Goal: Complete application form: Complete application form

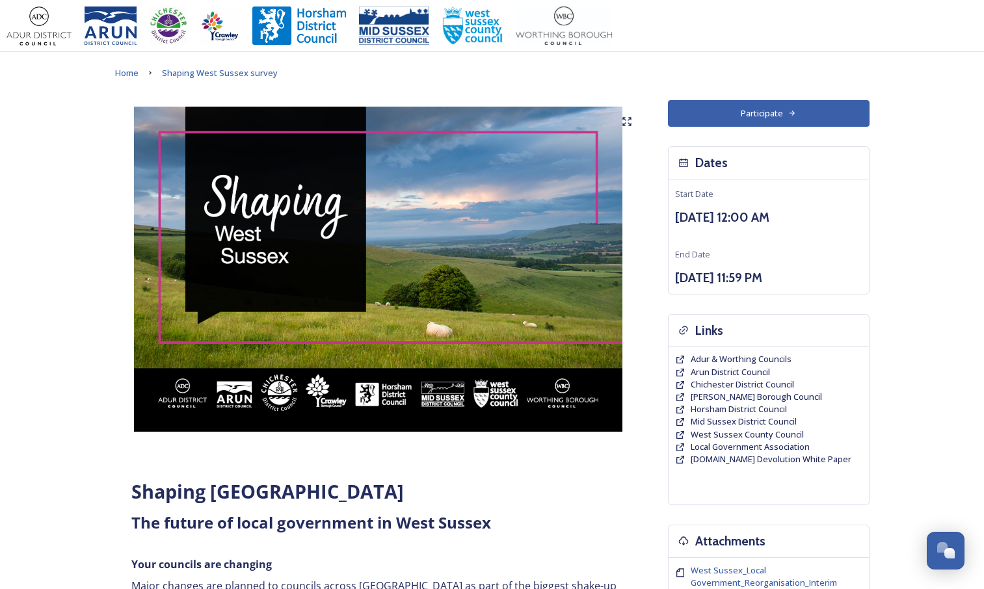
click at [751, 107] on button "Participate" at bounding box center [769, 113] width 202 height 27
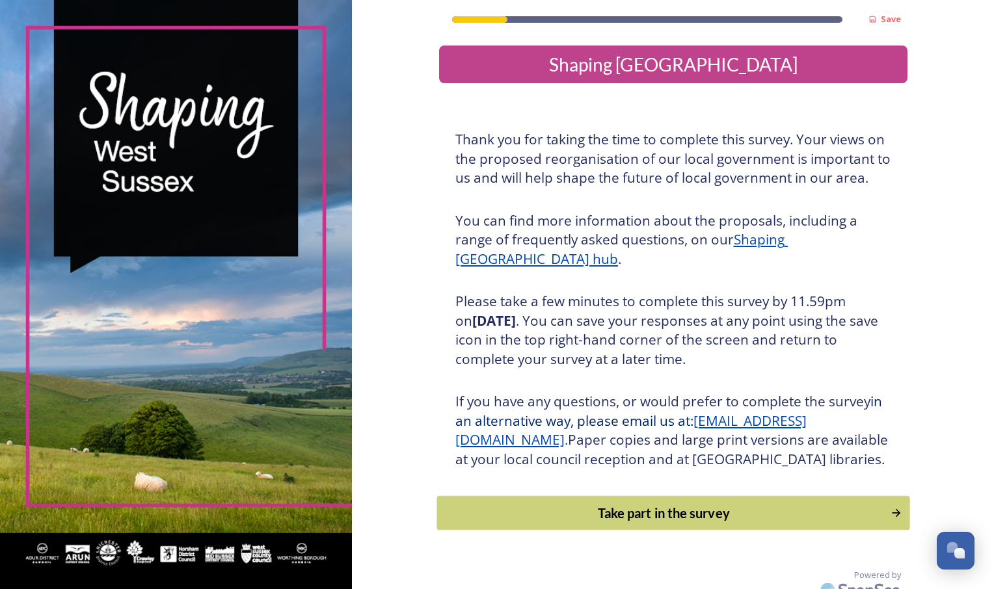
click at [653, 523] on div "Take part in the survey" at bounding box center [664, 514] width 440 height 20
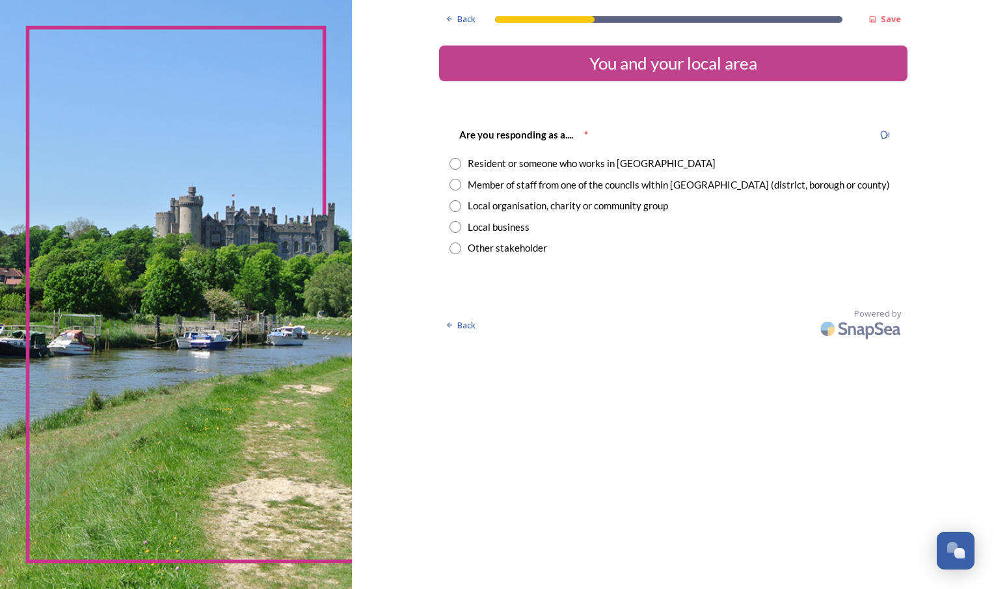
click at [456, 167] on input "radio" at bounding box center [456, 164] width 12 height 12
radio input "true"
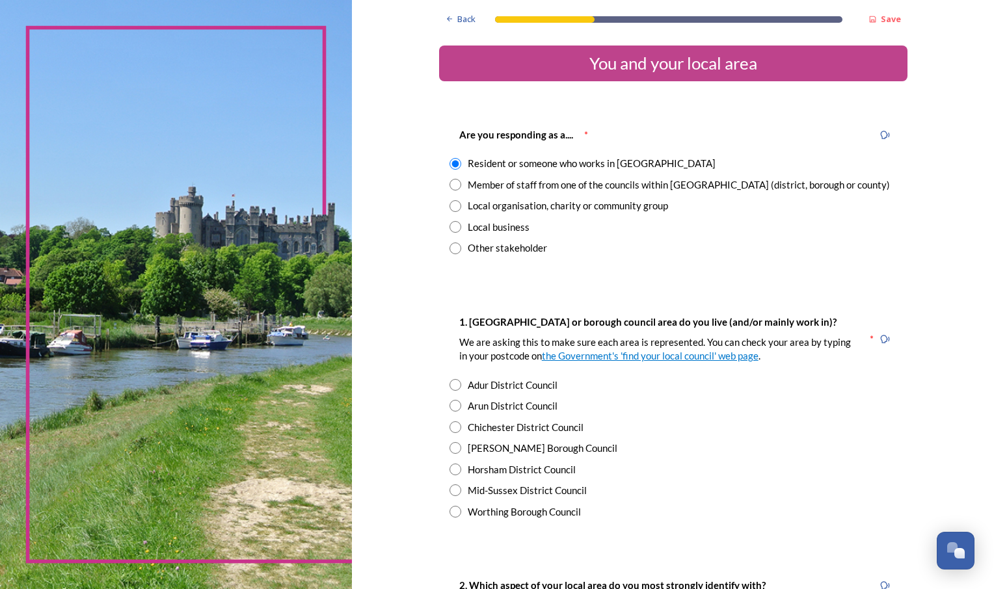
click at [450, 476] on div "Horsham District Council" at bounding box center [674, 470] width 448 height 15
radio input "true"
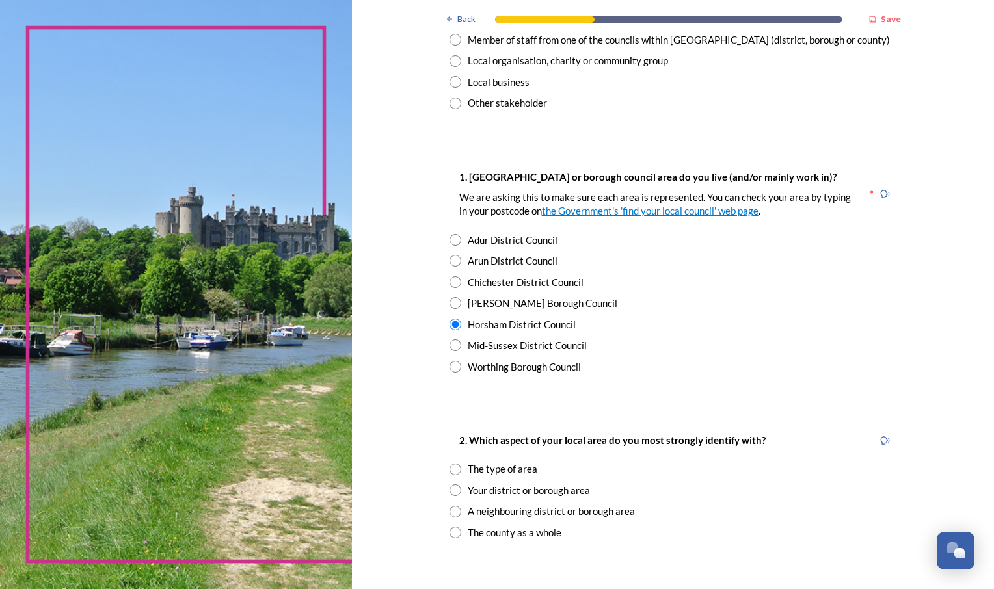
scroll to position [195, 0]
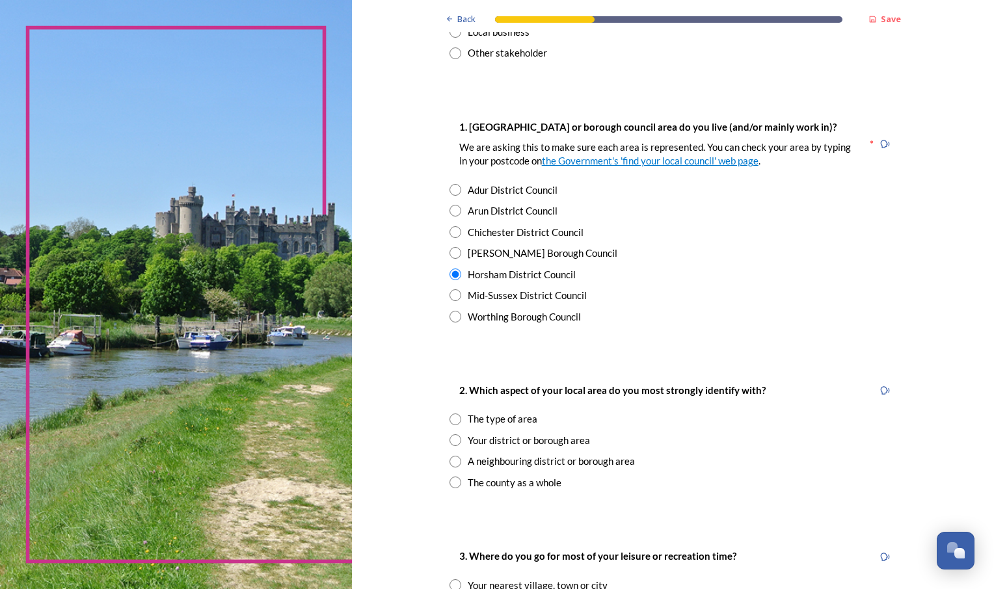
click at [450, 444] on input "radio" at bounding box center [456, 441] width 12 height 12
radio input "true"
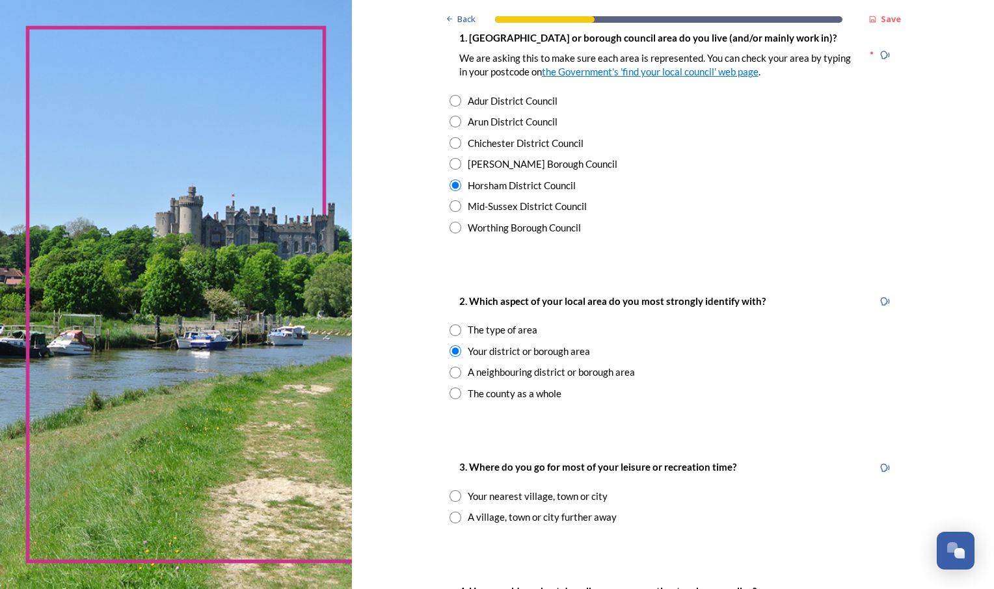
scroll to position [455, 0]
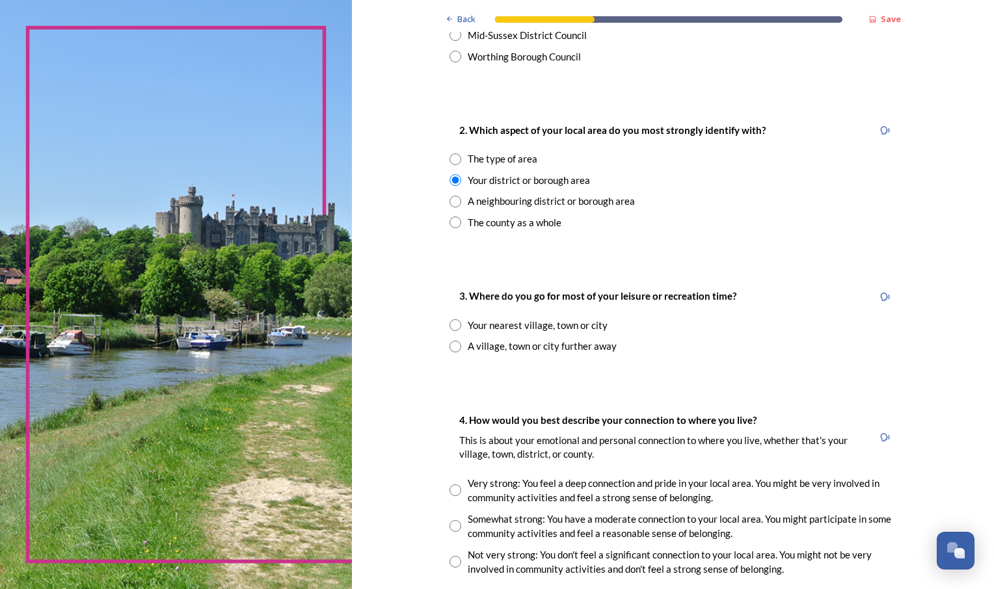
click at [450, 327] on input "radio" at bounding box center [456, 325] width 12 height 12
radio input "true"
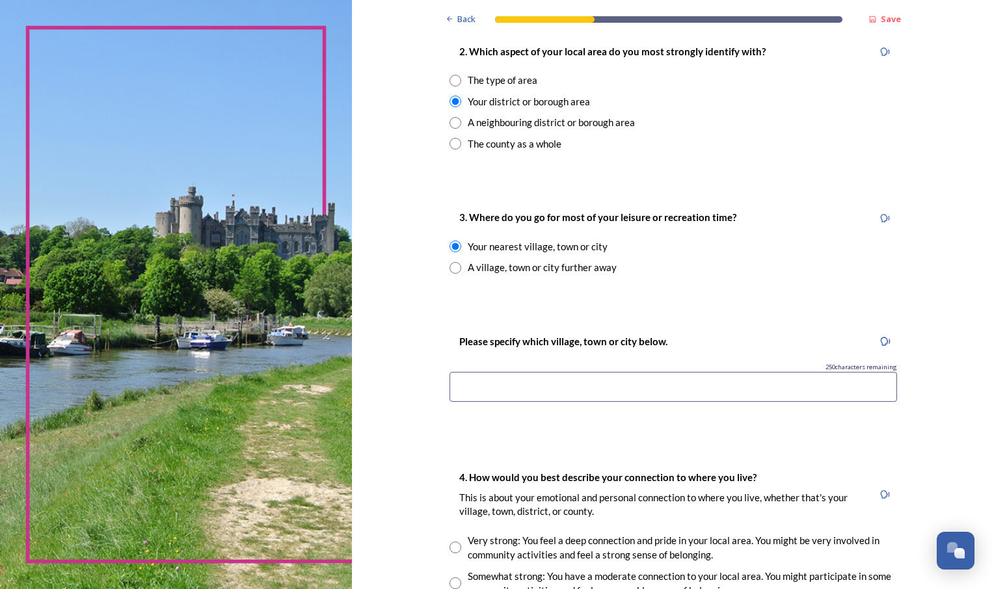
scroll to position [586, 0]
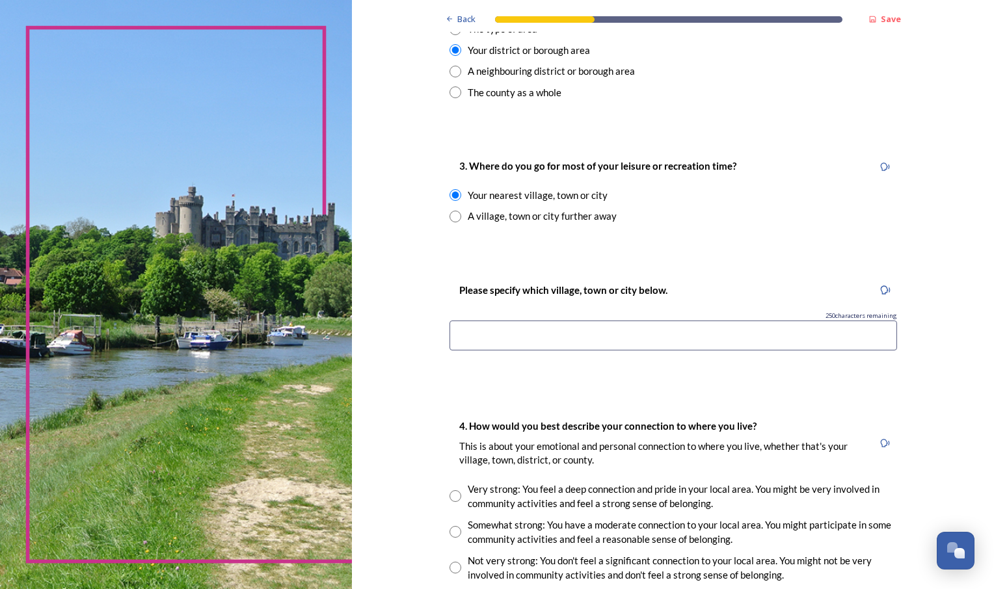
click at [550, 347] on input at bounding box center [674, 336] width 448 height 30
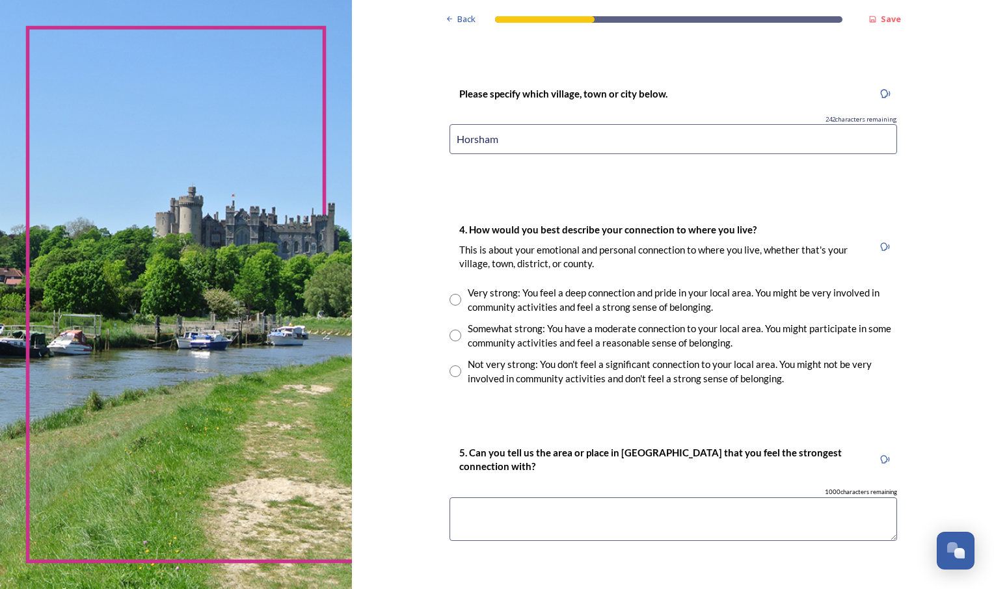
scroll to position [846, 0]
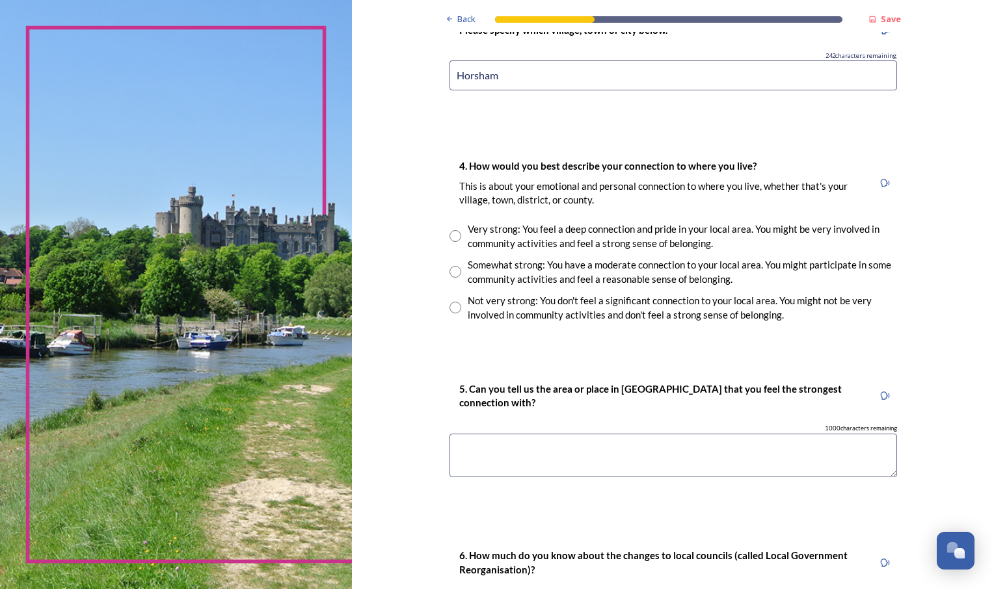
type input "Horsham"
click at [451, 237] on input "radio" at bounding box center [456, 236] width 12 height 12
radio input "true"
click at [561, 451] on textarea at bounding box center [674, 456] width 448 height 44
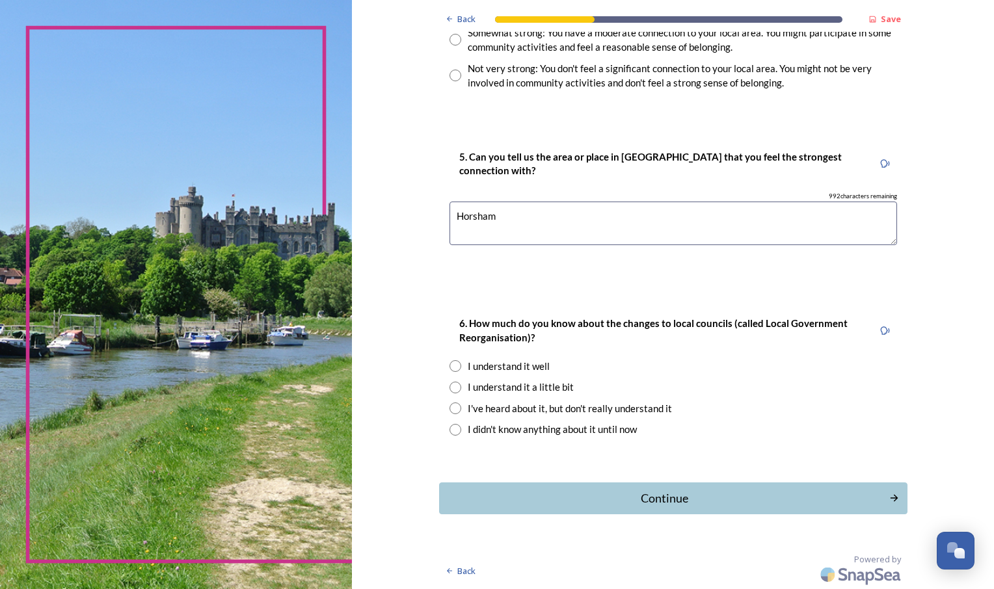
scroll to position [1079, 0]
type textarea "Horsham"
click at [540, 411] on div "I've heard about it, but don't really understand it" at bounding box center [570, 408] width 204 height 15
radio input "true"
click at [641, 495] on div "Continue" at bounding box center [664, 498] width 440 height 18
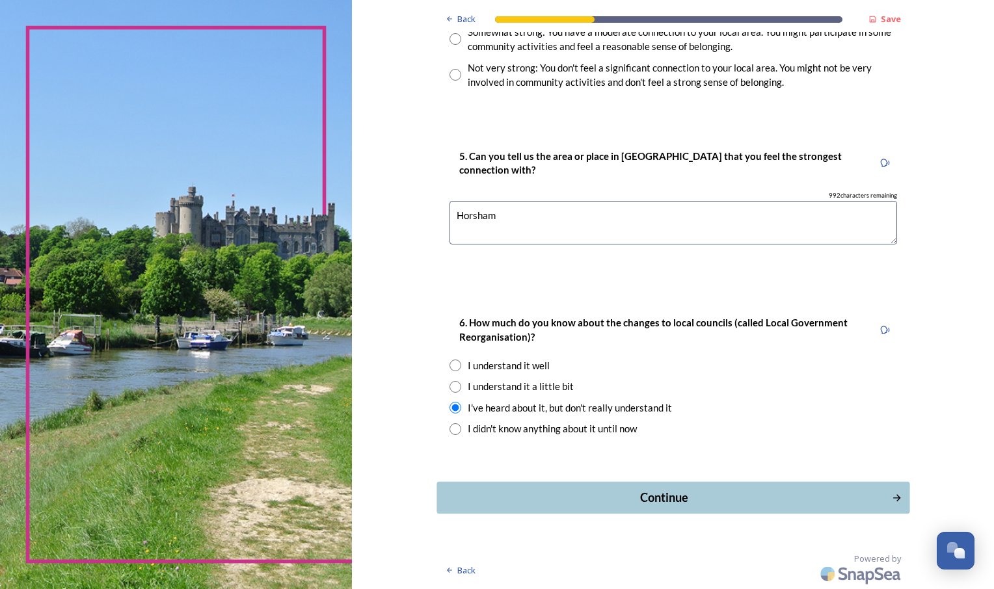
scroll to position [0, 0]
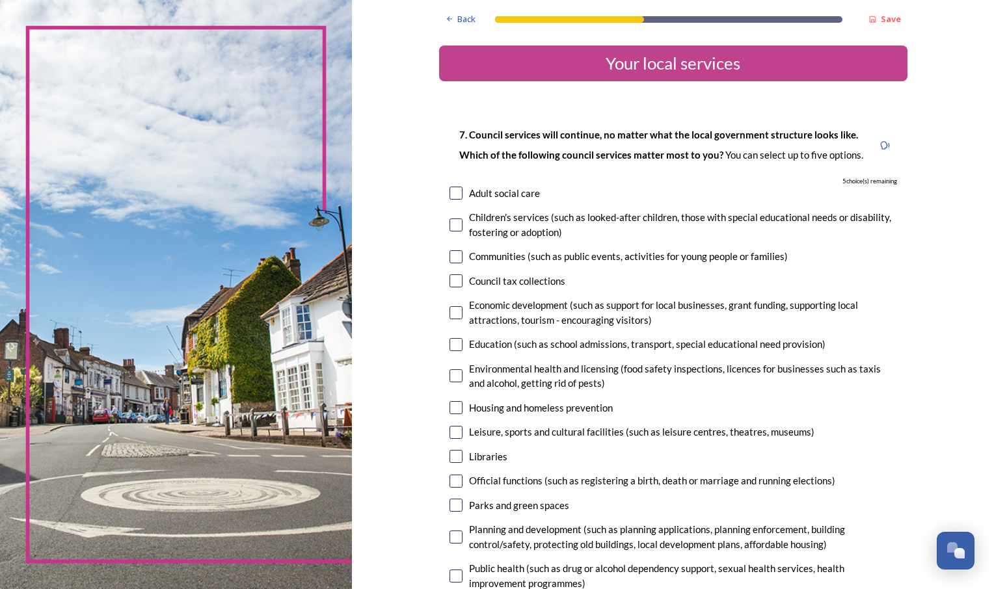
click at [455, 233] on div "Children's services (such as looked-after children, those with special educatio…" at bounding box center [674, 224] width 448 height 29
checkbox input "true"
click at [454, 279] on input "checkbox" at bounding box center [456, 281] width 13 height 13
click at [455, 279] on input "checkbox" at bounding box center [456, 281] width 13 height 13
checkbox input "false"
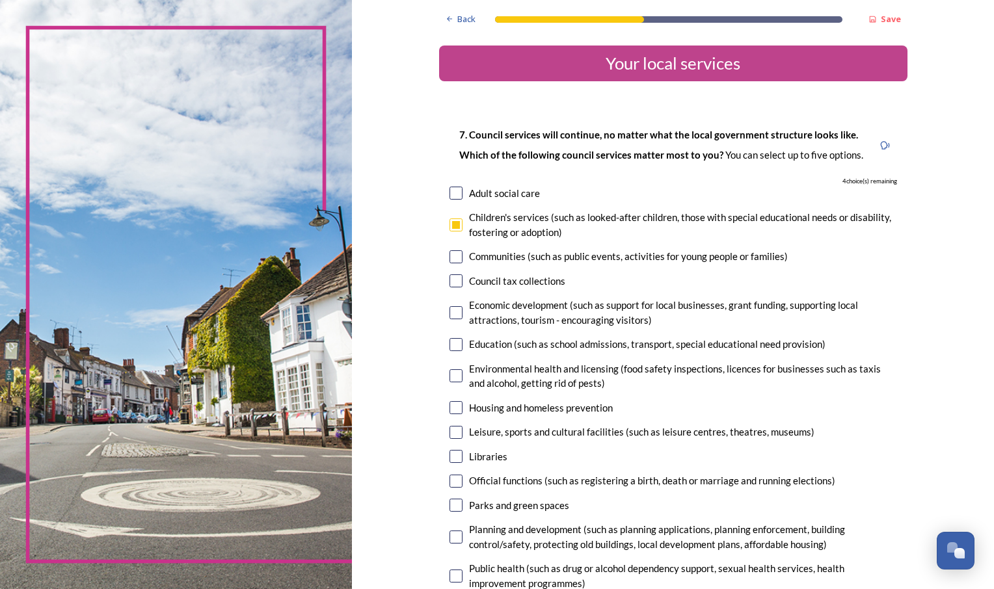
click at [455, 258] on input "checkbox" at bounding box center [456, 256] width 13 height 13
checkbox input "true"
click at [450, 315] on input "checkbox" at bounding box center [456, 312] width 13 height 13
checkbox input "true"
click at [450, 341] on input "checkbox" at bounding box center [456, 344] width 13 height 13
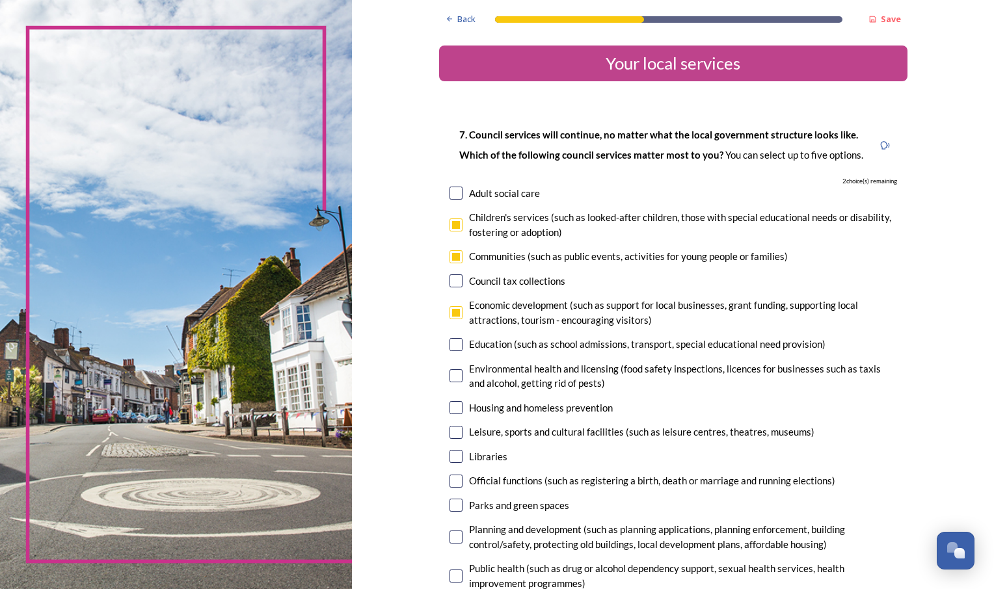
checkbox input "true"
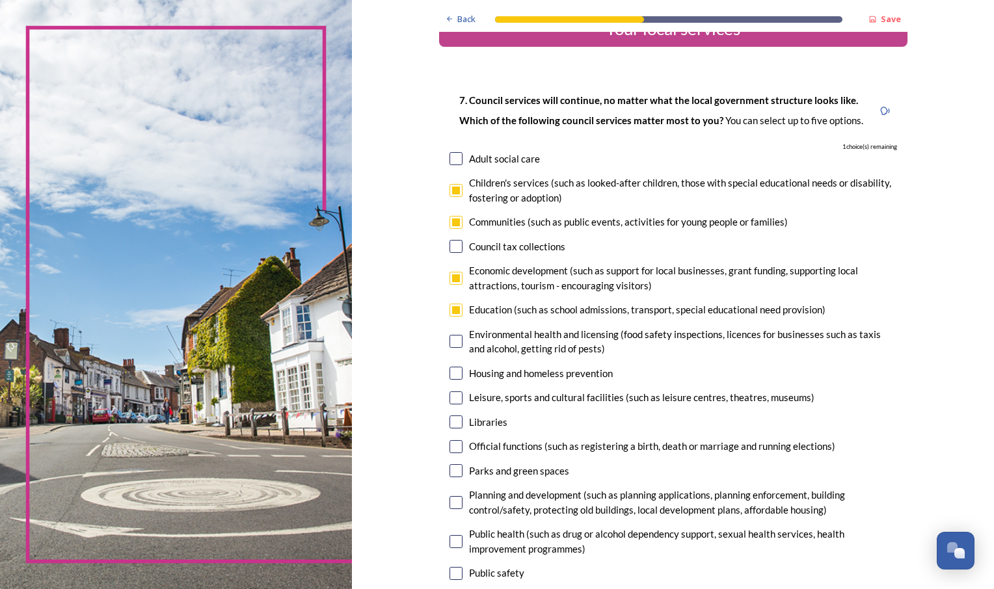
scroll to position [65, 0]
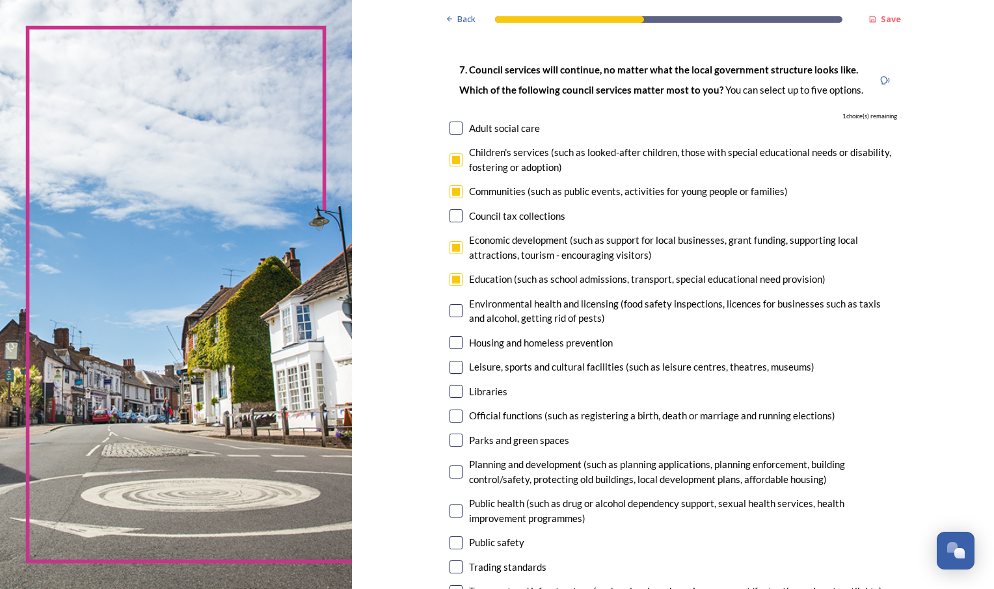
click at [453, 367] on input "checkbox" at bounding box center [456, 367] width 13 height 13
checkbox input "true"
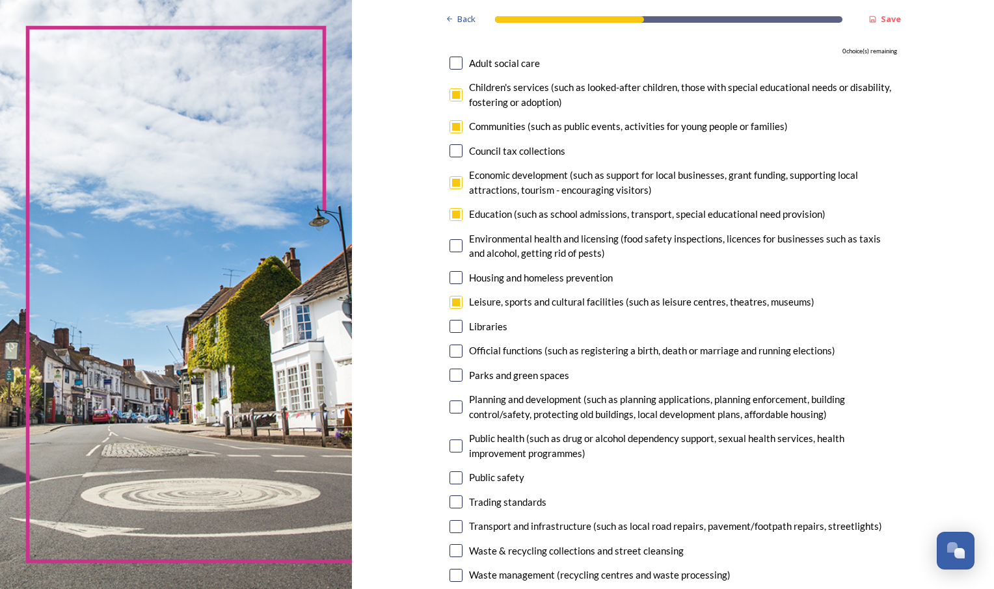
click at [453, 328] on input "checkbox" at bounding box center [456, 326] width 13 height 13
checkbox input "false"
click at [453, 376] on input "checkbox" at bounding box center [456, 375] width 13 height 13
checkbox input "false"
click at [450, 279] on input "checkbox" at bounding box center [456, 277] width 13 height 13
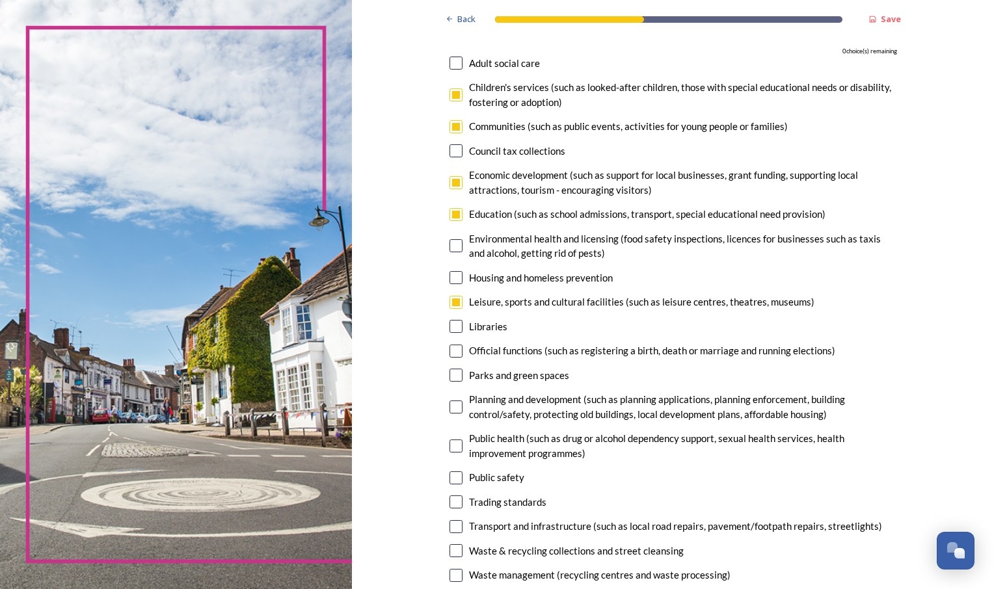
click at [450, 278] on input "checkbox" at bounding box center [456, 277] width 13 height 13
checkbox input "false"
click at [455, 368] on div "Parks and green spaces" at bounding box center [674, 375] width 448 height 15
click at [458, 372] on div "Parks and green spaces" at bounding box center [674, 375] width 448 height 15
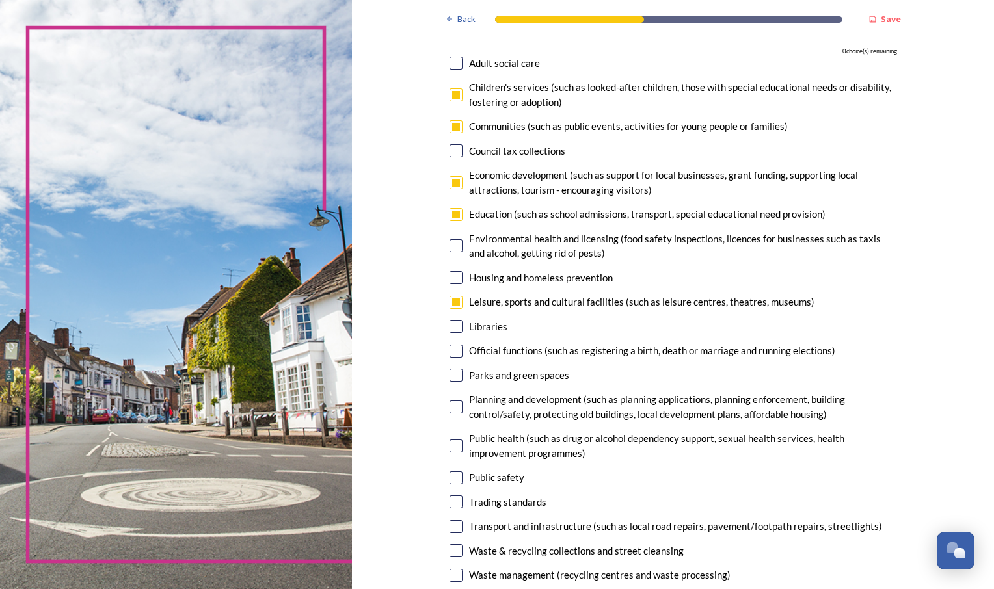
drag, startPoint x: 453, startPoint y: 217, endPoint x: 458, endPoint y: 238, distance: 22.1
click at [451, 217] on input "checkbox" at bounding box center [456, 214] width 13 height 13
checkbox input "false"
click at [450, 375] on input "checkbox" at bounding box center [456, 375] width 13 height 13
checkbox input "true"
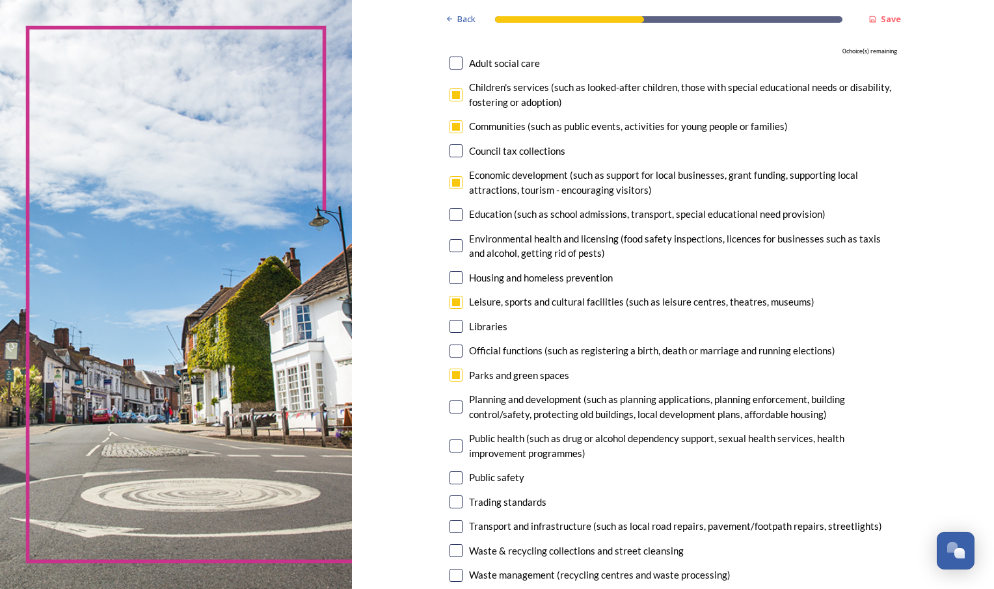
click at [450, 186] on input "checkbox" at bounding box center [456, 182] width 13 height 13
checkbox input "false"
drag, startPoint x: 452, startPoint y: 96, endPoint x: 511, endPoint y: 152, distance: 81.4
click at [453, 98] on input "checkbox" at bounding box center [456, 94] width 13 height 13
checkbox input "false"
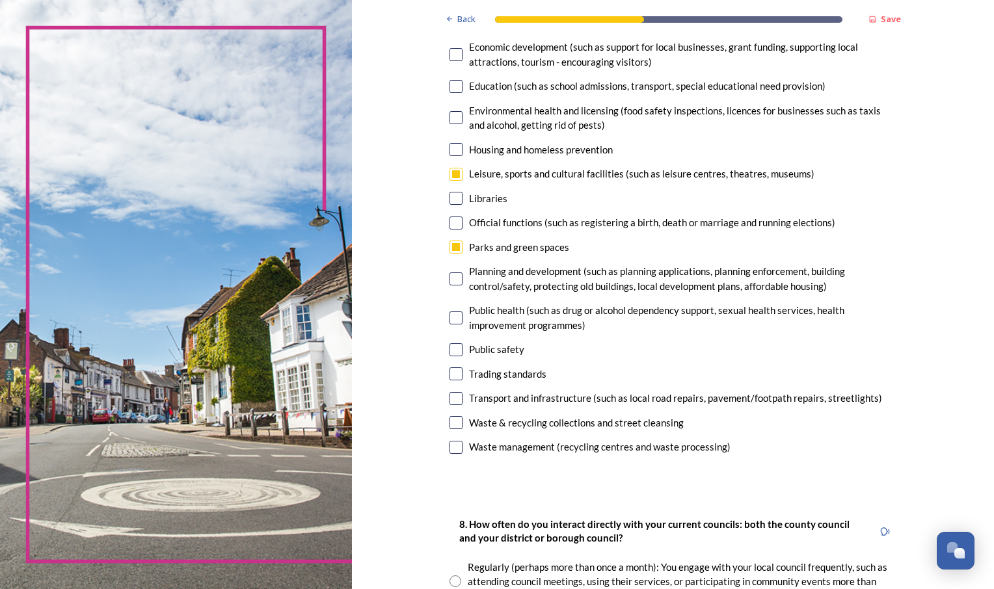
scroll to position [260, 0]
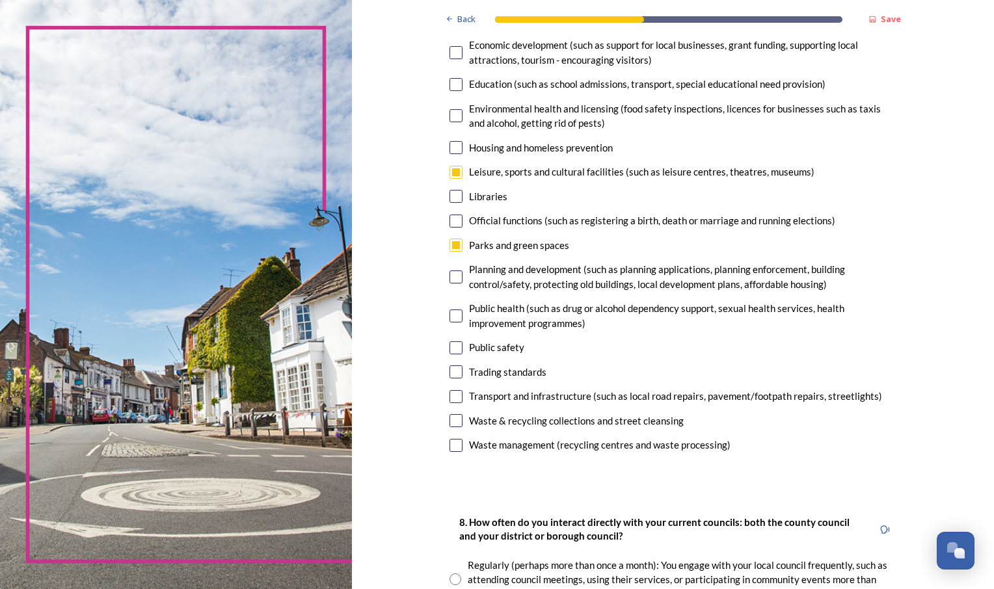
click at [454, 351] on input "checkbox" at bounding box center [456, 348] width 13 height 13
checkbox input "true"
click at [454, 420] on input "checkbox" at bounding box center [456, 420] width 13 height 13
checkbox input "true"
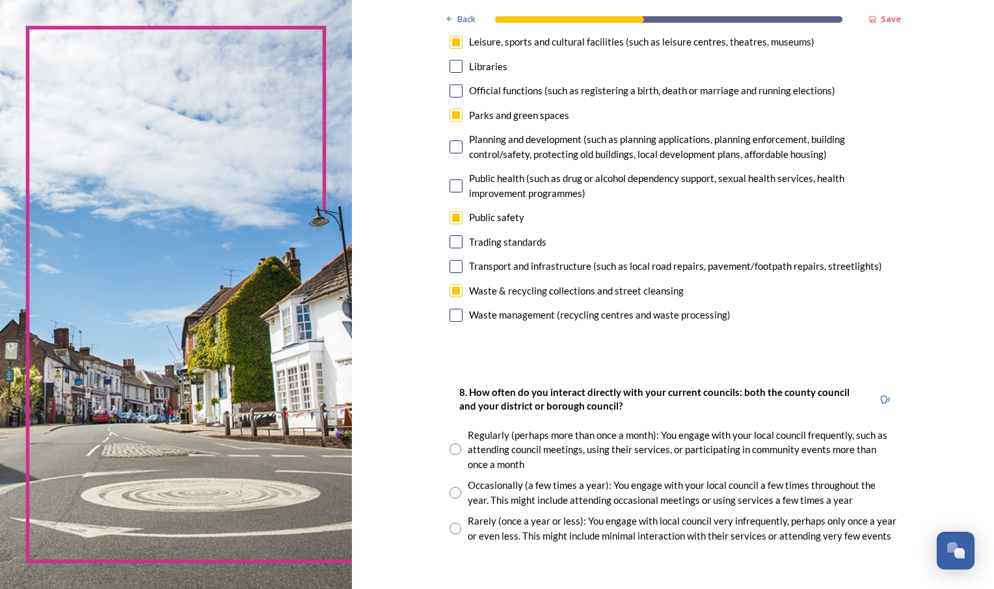
scroll to position [455, 0]
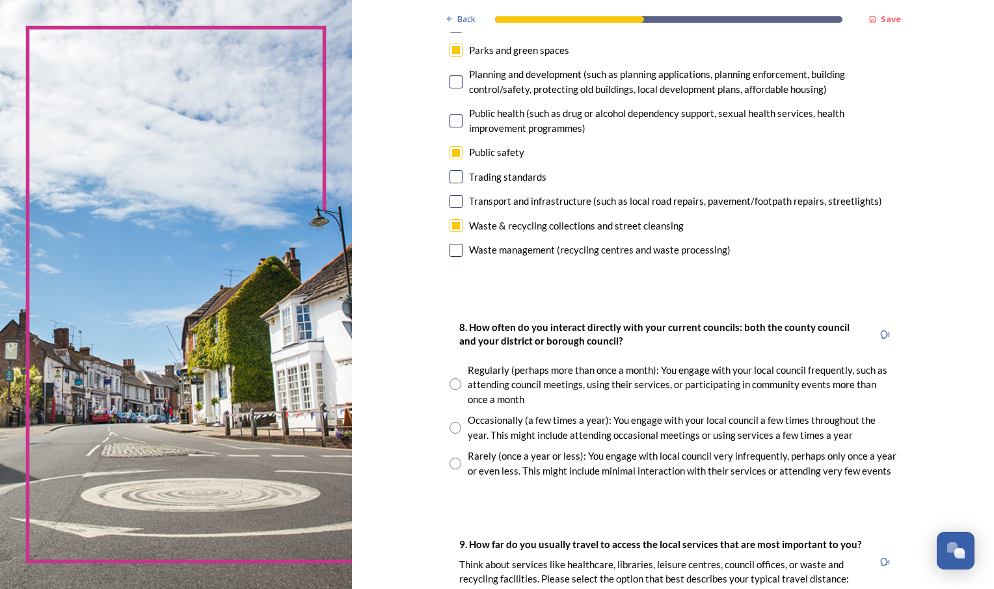
click at [450, 461] on input "radio" at bounding box center [456, 464] width 12 height 12
radio input "true"
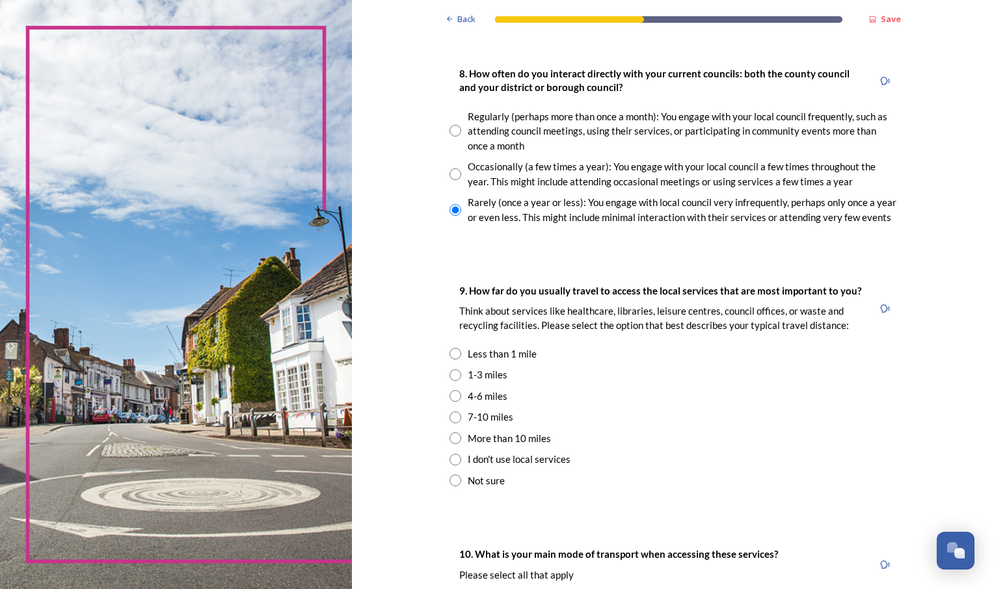
scroll to position [716, 0]
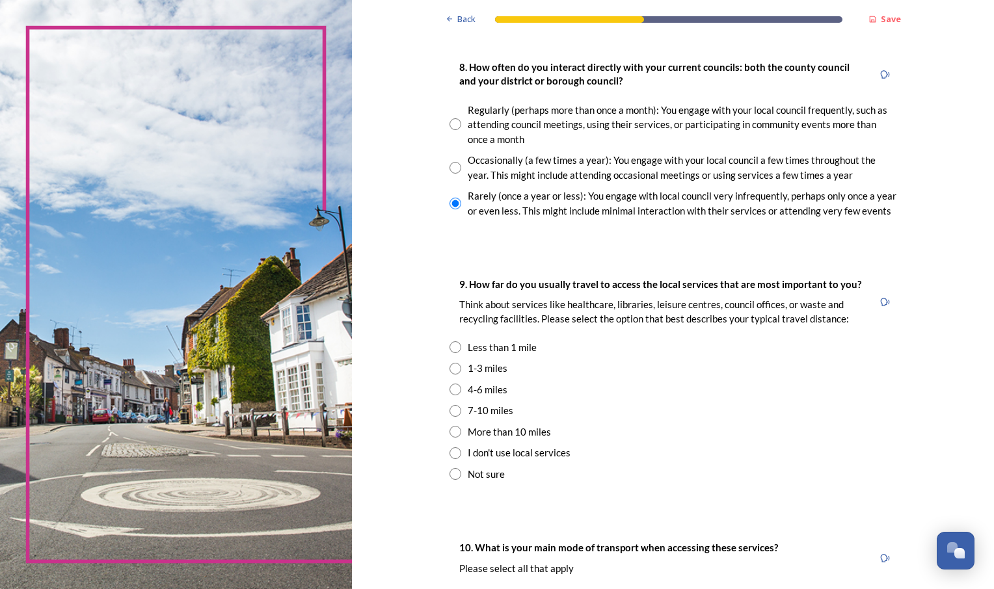
click at [453, 363] on input "radio" at bounding box center [456, 369] width 12 height 12
radio input "true"
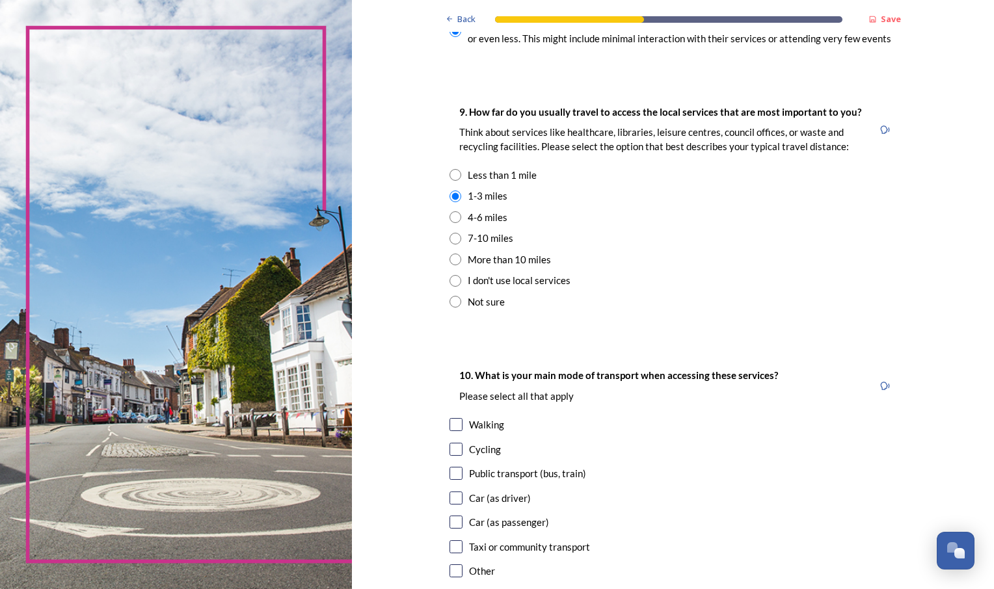
scroll to position [911, 0]
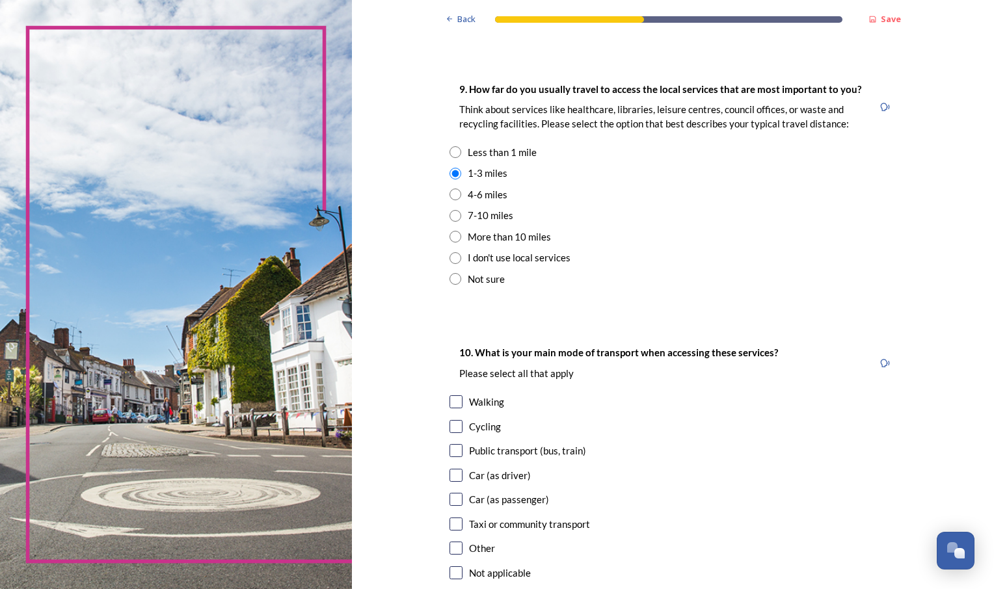
click at [453, 399] on input "checkbox" at bounding box center [456, 402] width 13 height 13
checkbox input "true"
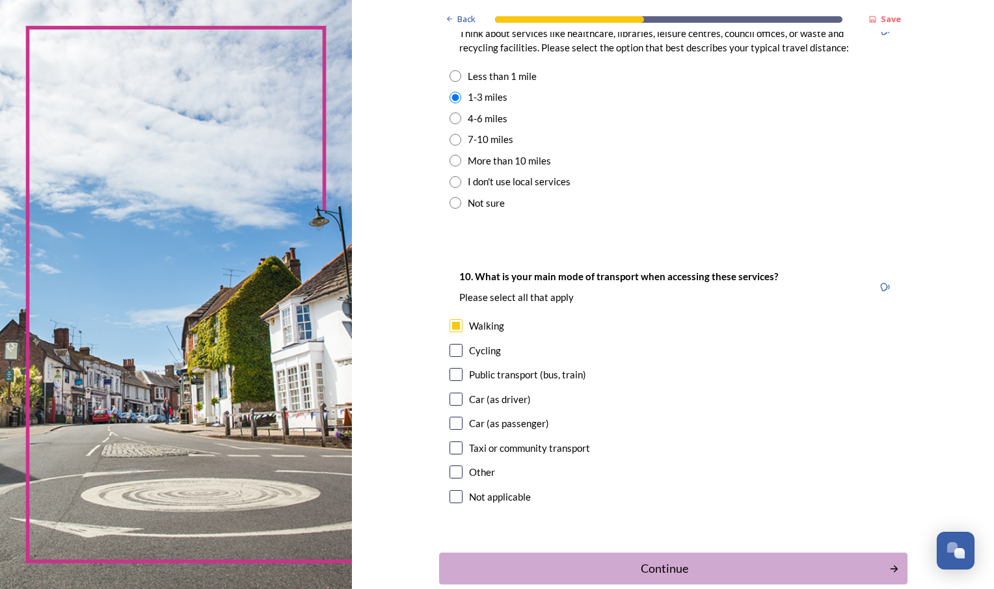
scroll to position [1058, 0]
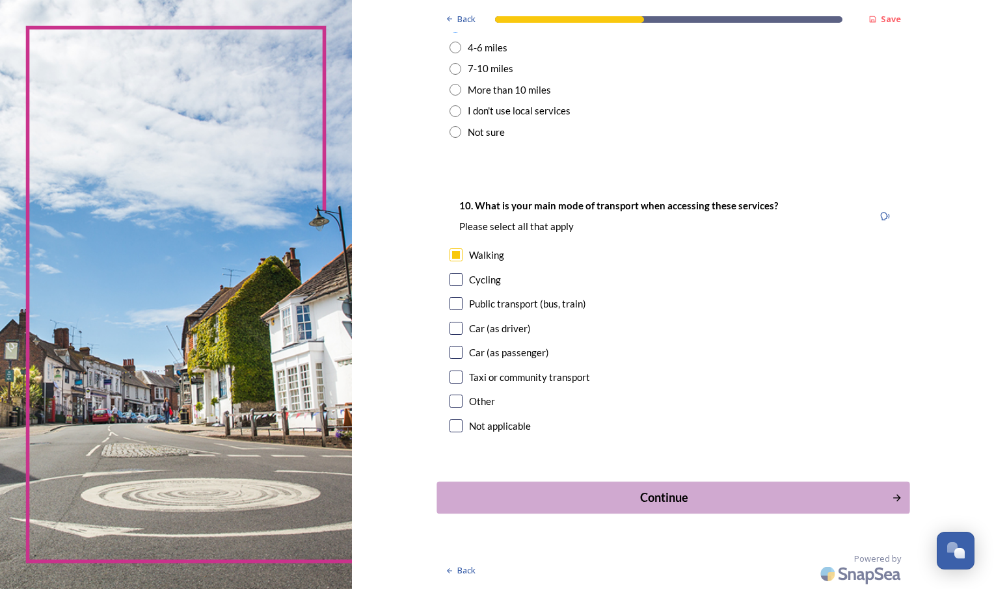
click at [618, 489] on div "Continue" at bounding box center [664, 498] width 440 height 18
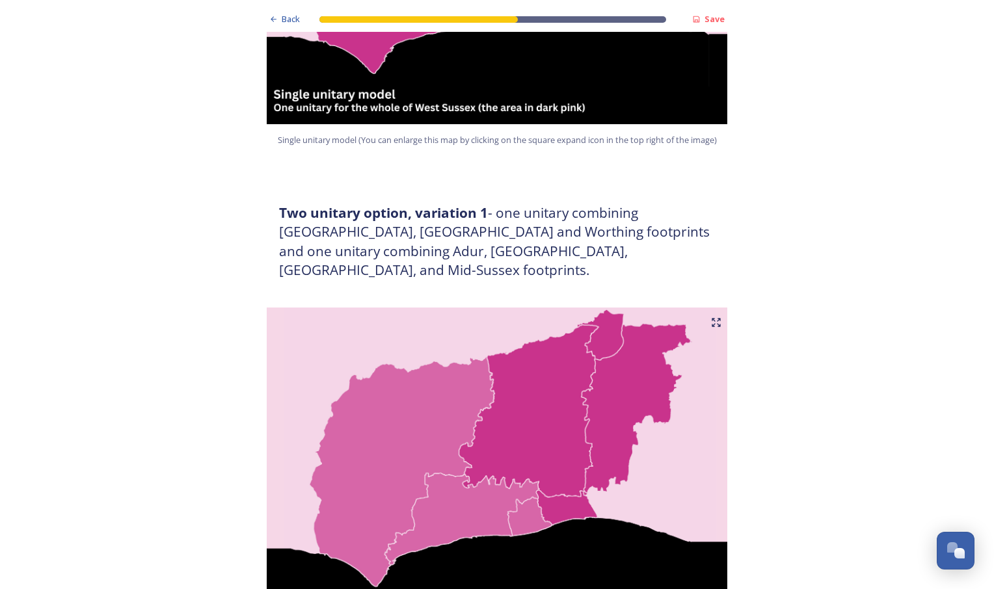
scroll to position [586, 0]
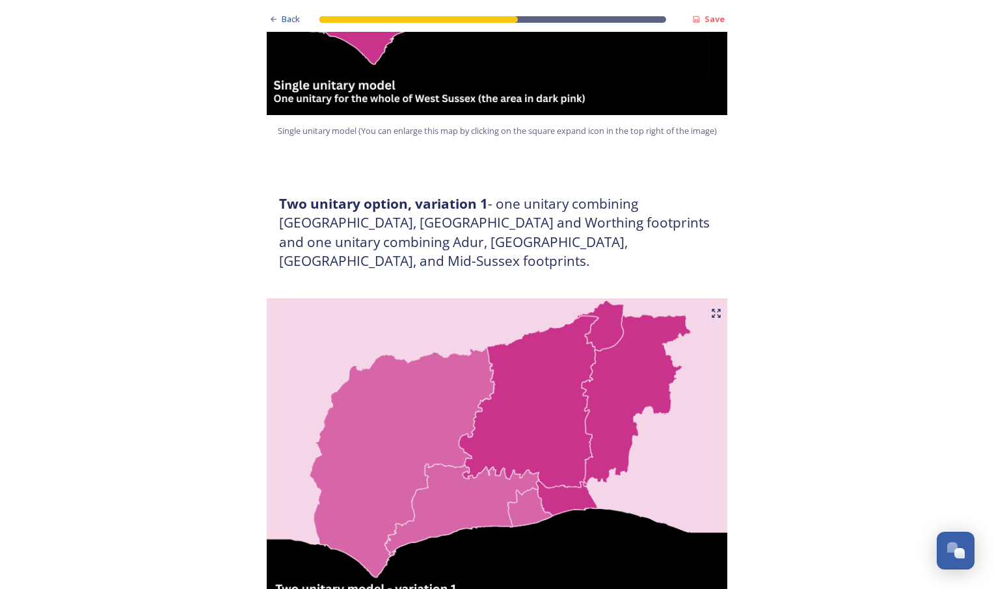
click at [674, 227] on h3 "Two unitary option, variation 1 - one unitary combining [GEOGRAPHIC_DATA], [GEO…" at bounding box center [497, 233] width 436 height 77
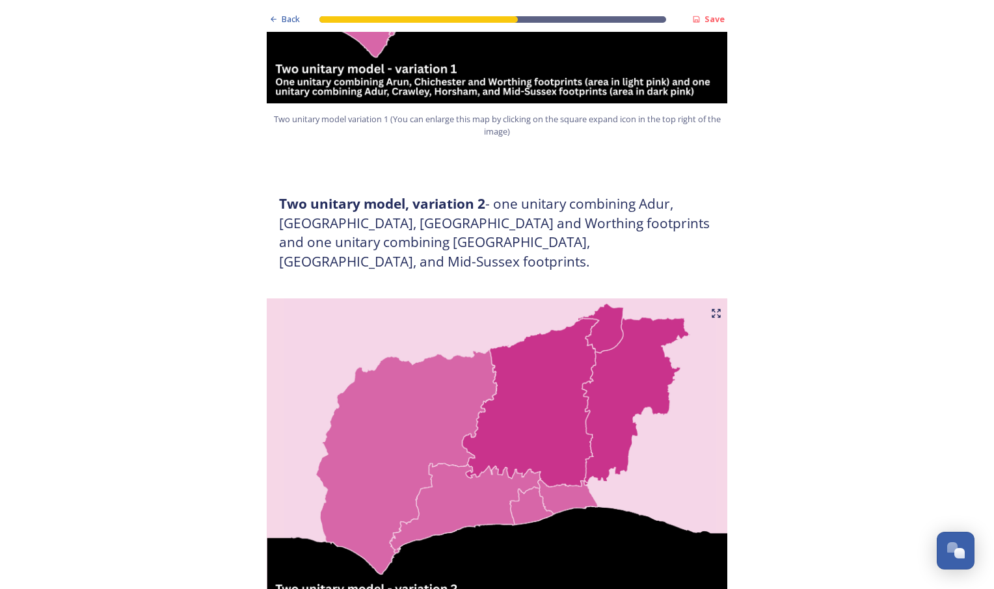
scroll to position [1366, 0]
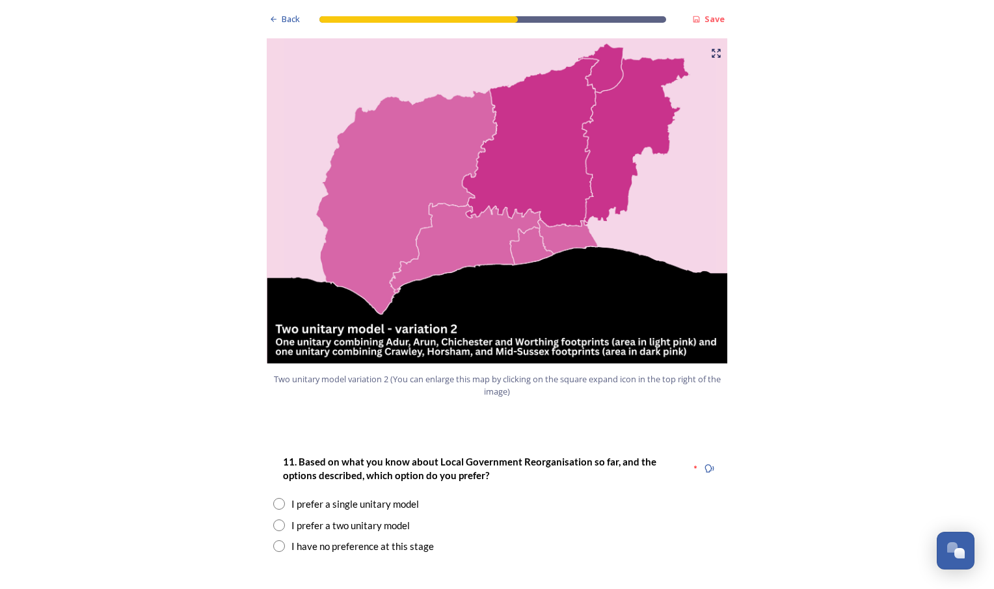
click at [345, 519] on div "I prefer a two unitary model" at bounding box center [350, 526] width 118 height 15
radio input "true"
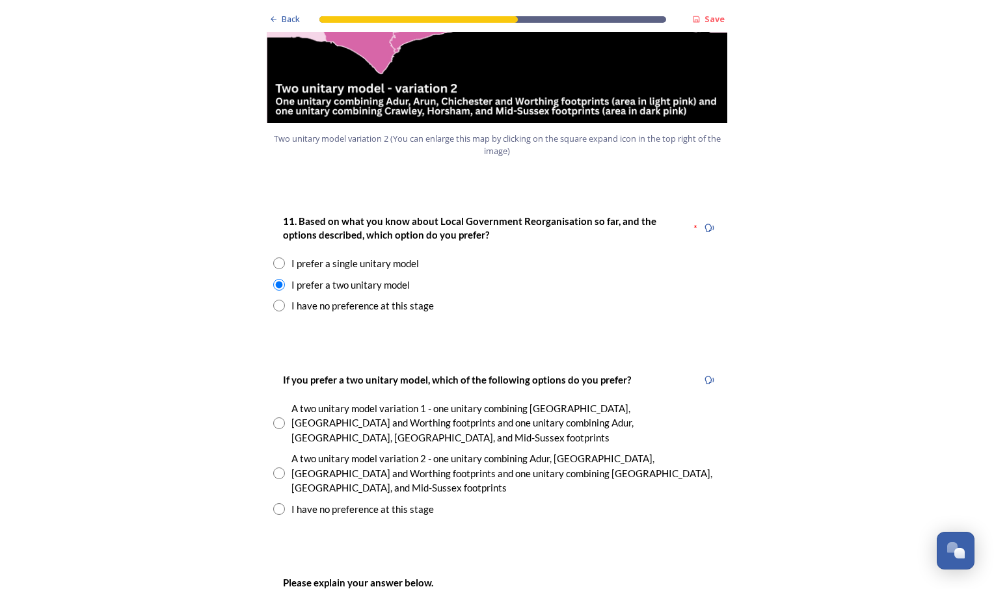
scroll to position [1626, 0]
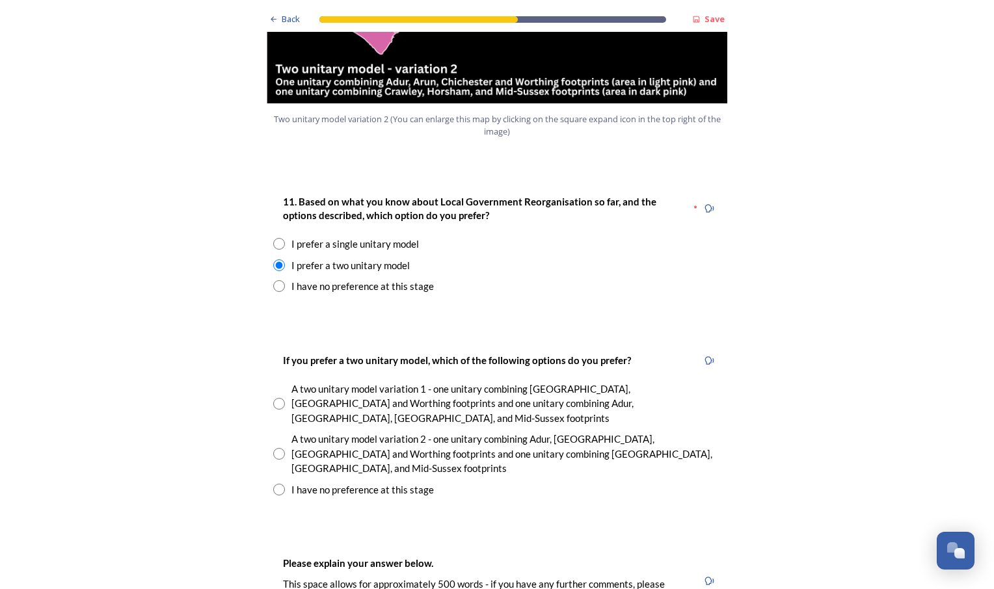
click at [276, 448] on input "radio" at bounding box center [279, 454] width 12 height 12
radio input "true"
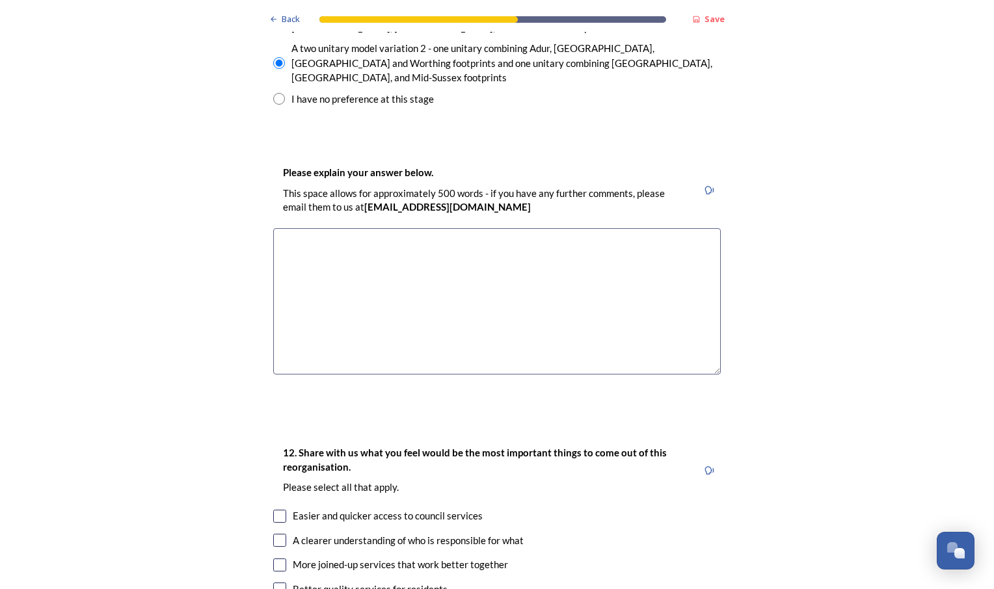
scroll to position [2212, 0]
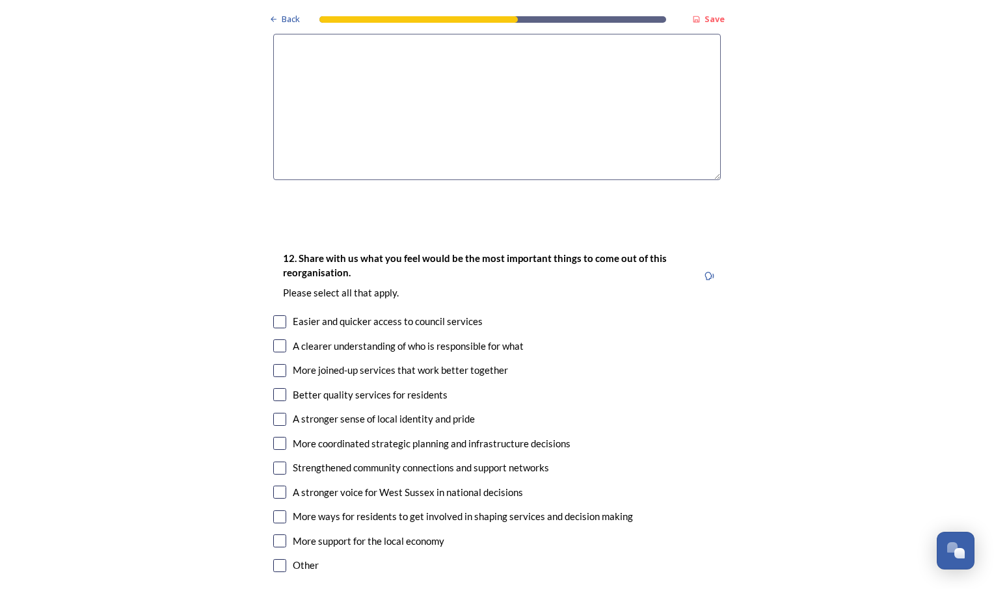
click at [280, 340] on input "checkbox" at bounding box center [279, 346] width 13 height 13
checkbox input "true"
click at [275, 437] on input "checkbox" at bounding box center [279, 443] width 13 height 13
checkbox input "true"
click at [275, 360] on div "12. Share with us what you feel would be the most important things to come out …" at bounding box center [497, 412] width 468 height 351
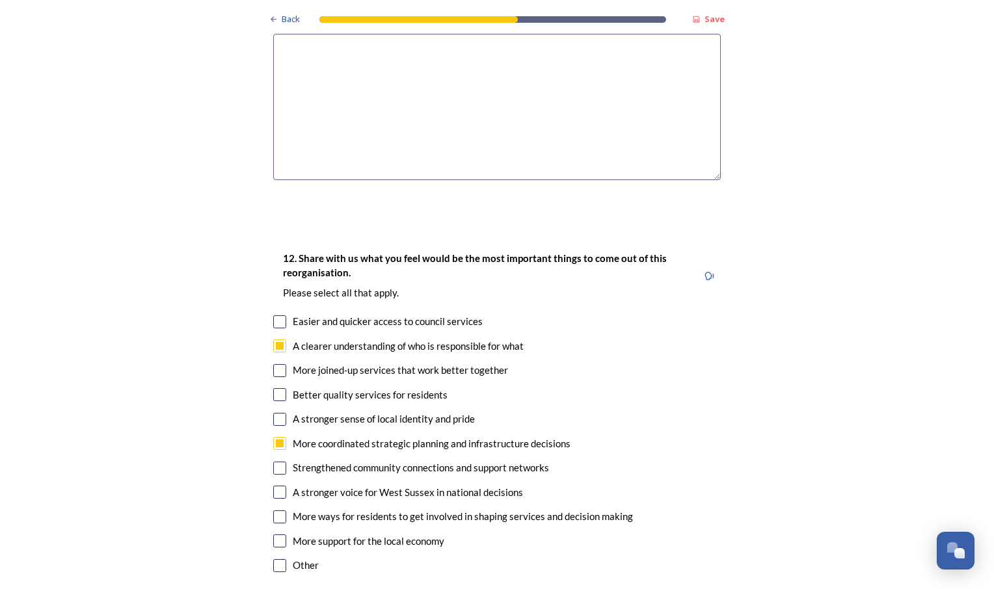
click at [275, 413] on input "checkbox" at bounding box center [279, 419] width 13 height 13
click at [279, 413] on input "checkbox" at bounding box center [279, 419] width 13 height 13
checkbox input "true"
click at [273, 388] on input "checkbox" at bounding box center [279, 394] width 13 height 13
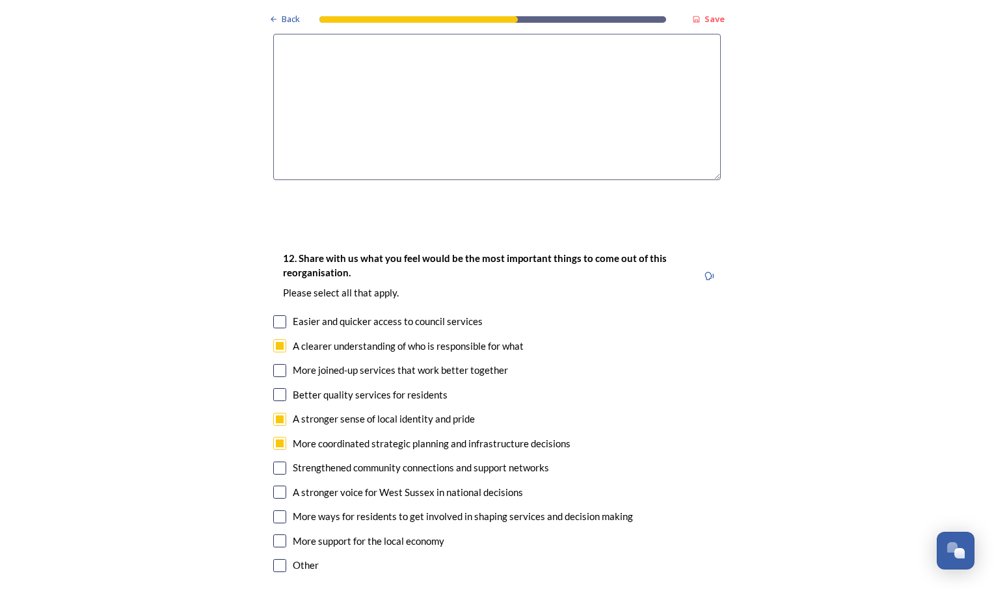
checkbox input "true"
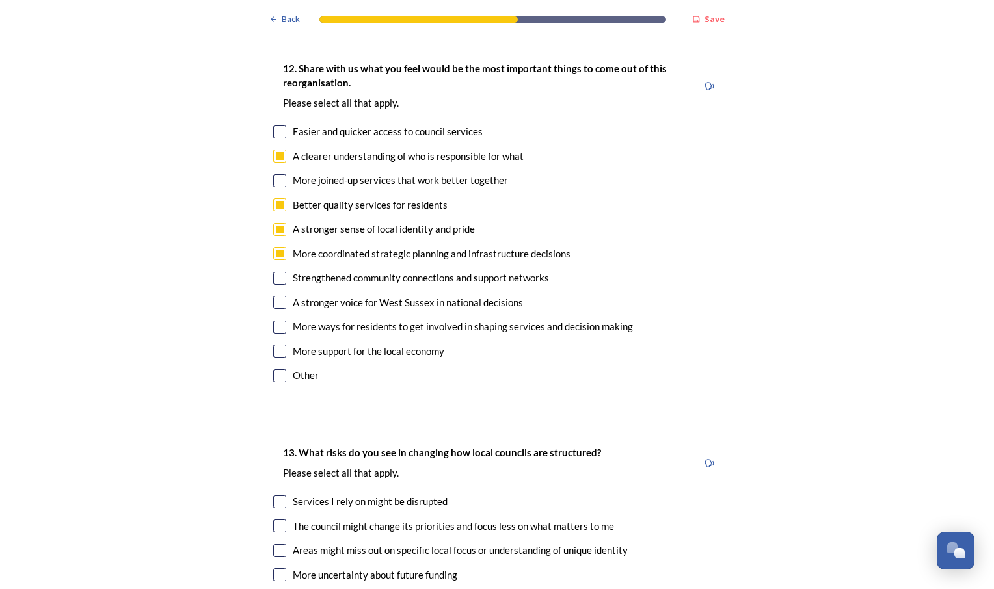
scroll to position [2407, 0]
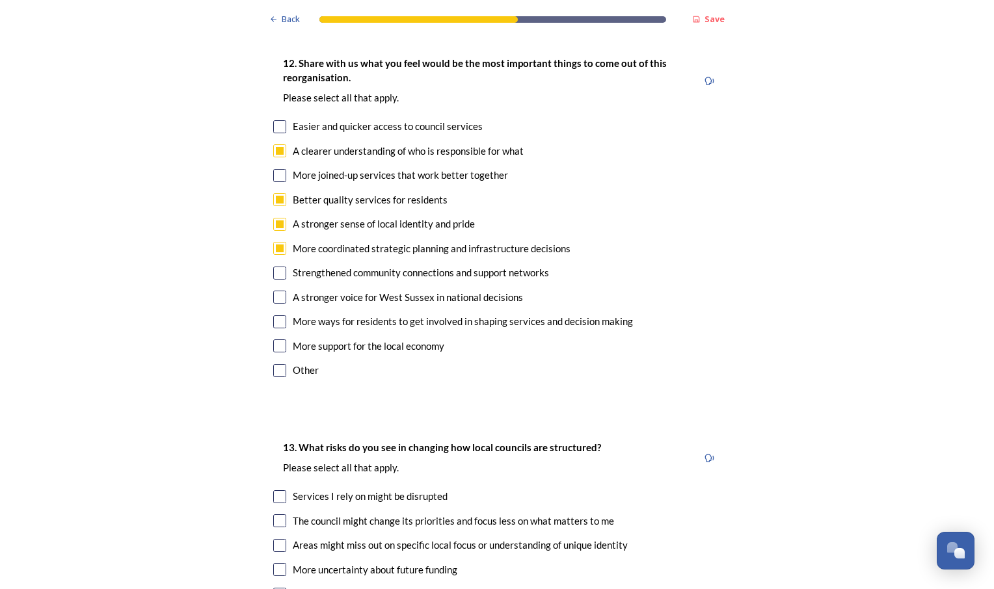
click at [273, 491] on input "checkbox" at bounding box center [279, 497] width 13 height 13
checkbox input "true"
click at [274, 539] on input "checkbox" at bounding box center [279, 545] width 13 height 13
checkbox input "true"
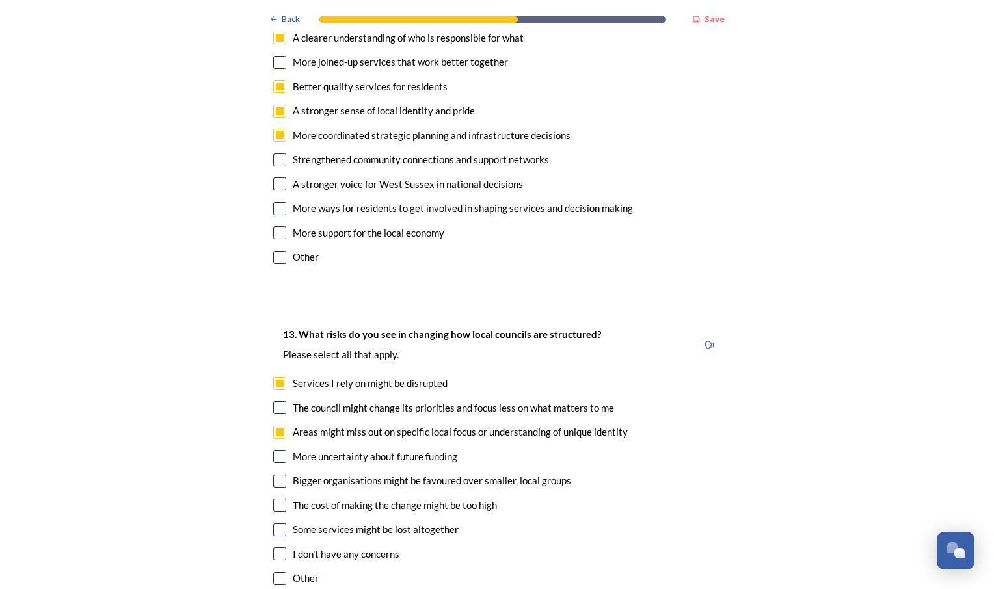
scroll to position [2537, 0]
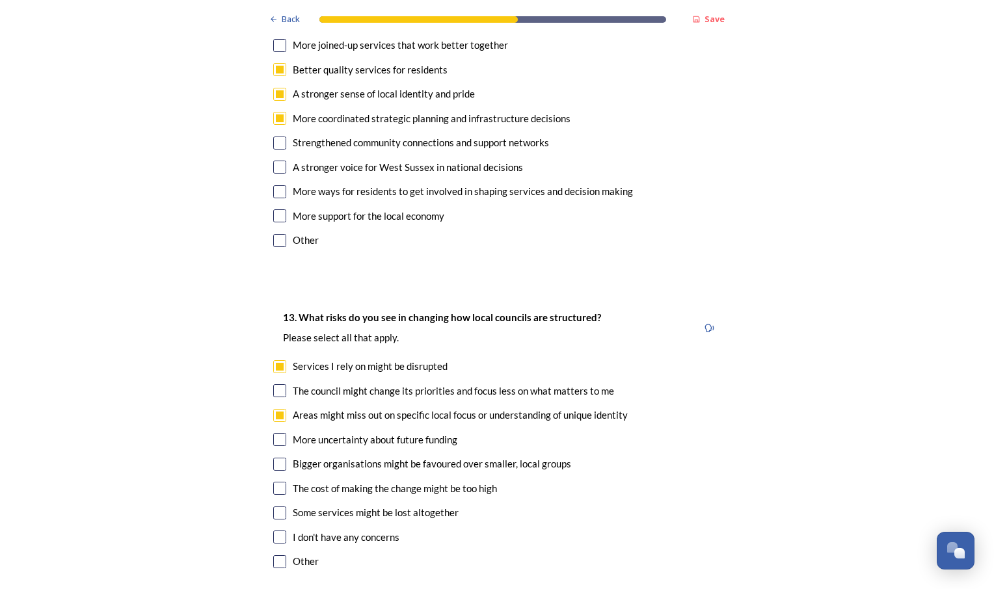
click at [275, 458] on input "checkbox" at bounding box center [279, 464] width 13 height 13
checkbox input "true"
click at [278, 482] on input "checkbox" at bounding box center [279, 488] width 13 height 13
checkbox input "true"
click at [278, 507] on input "checkbox" at bounding box center [279, 513] width 13 height 13
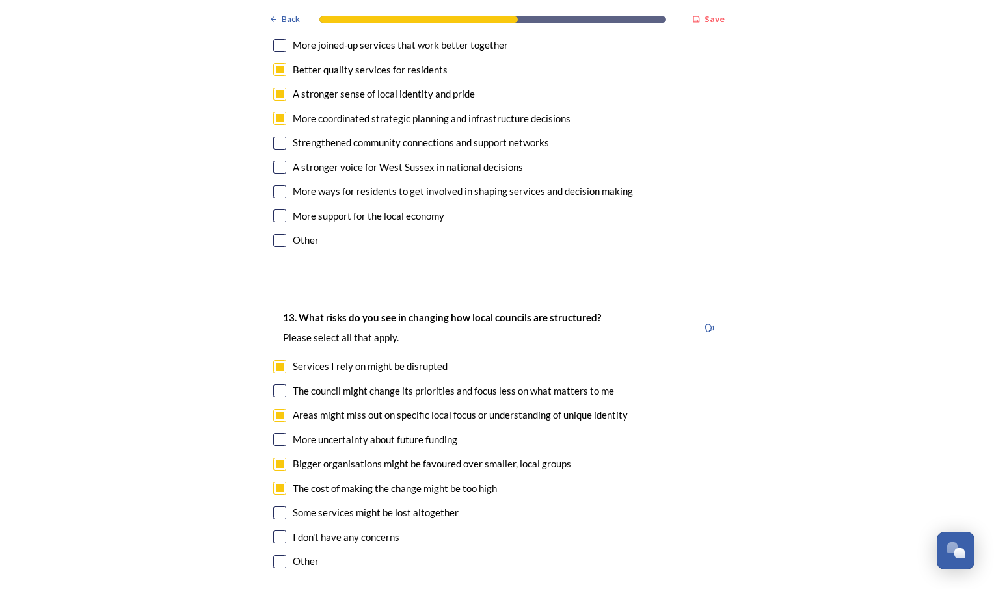
checkbox input "true"
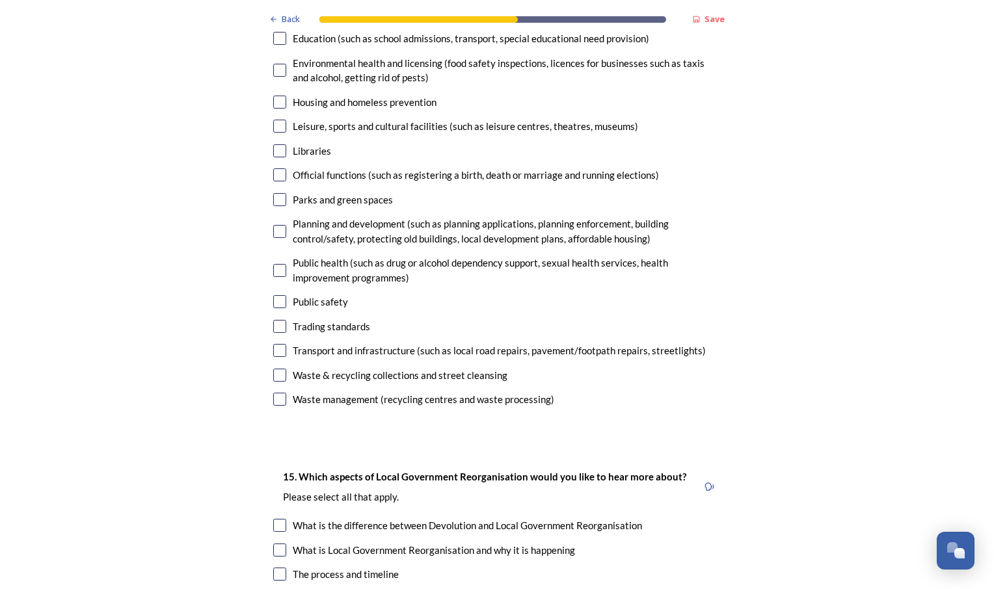
scroll to position [3383, 0]
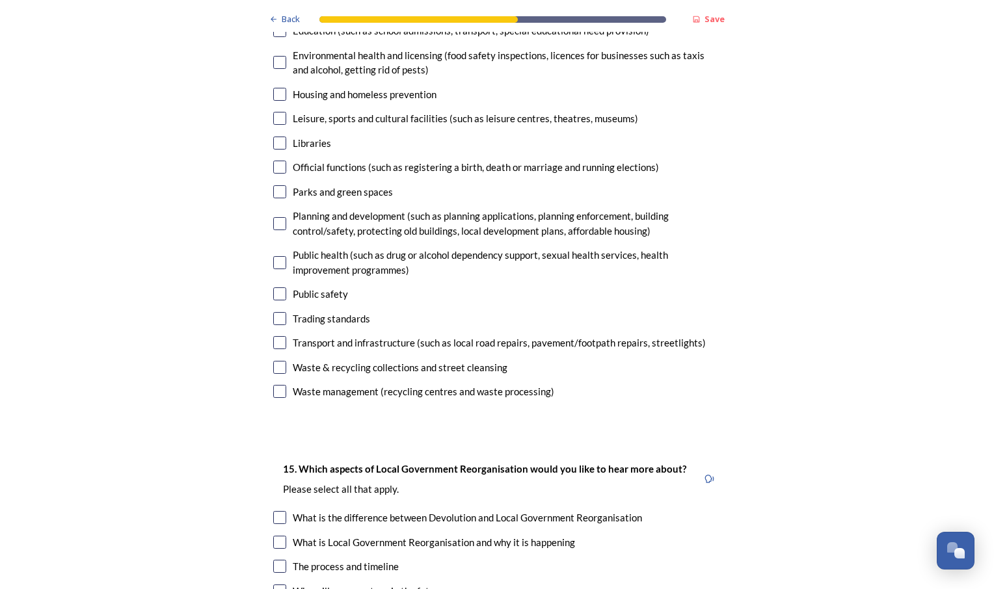
click at [276, 161] on input "checkbox" at bounding box center [279, 167] width 13 height 13
checkbox input "true"
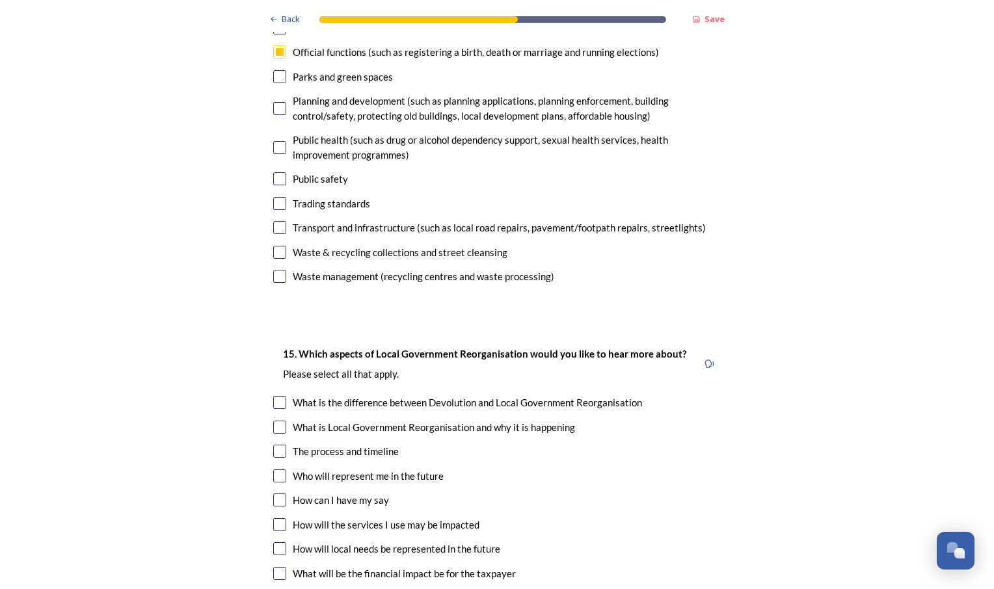
scroll to position [3513, 0]
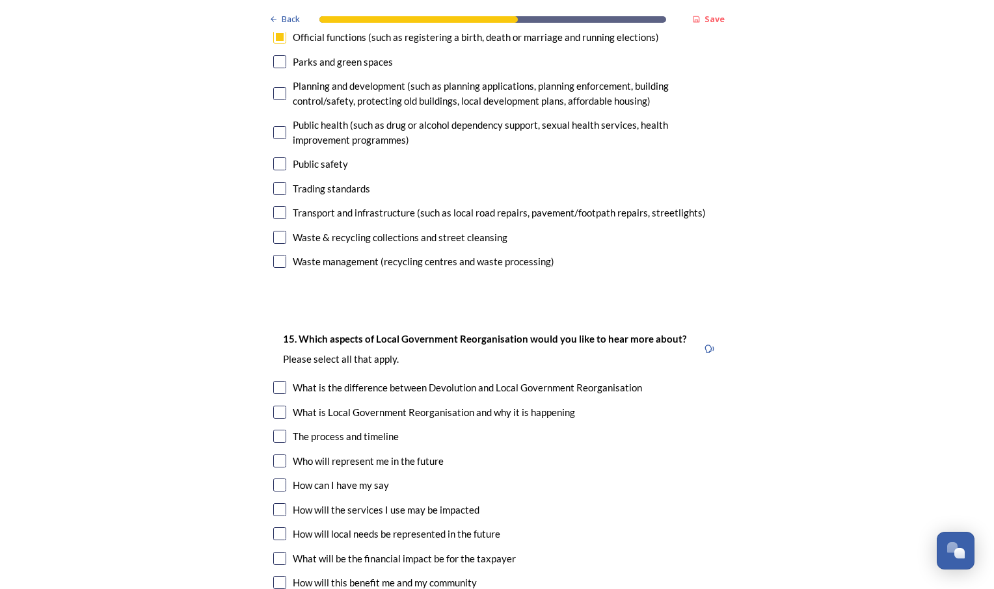
click at [275, 381] on input "checkbox" at bounding box center [279, 387] width 13 height 13
checkbox input "true"
click at [278, 455] on input "checkbox" at bounding box center [279, 461] width 13 height 13
checkbox input "true"
click at [278, 479] on input "checkbox" at bounding box center [279, 485] width 13 height 13
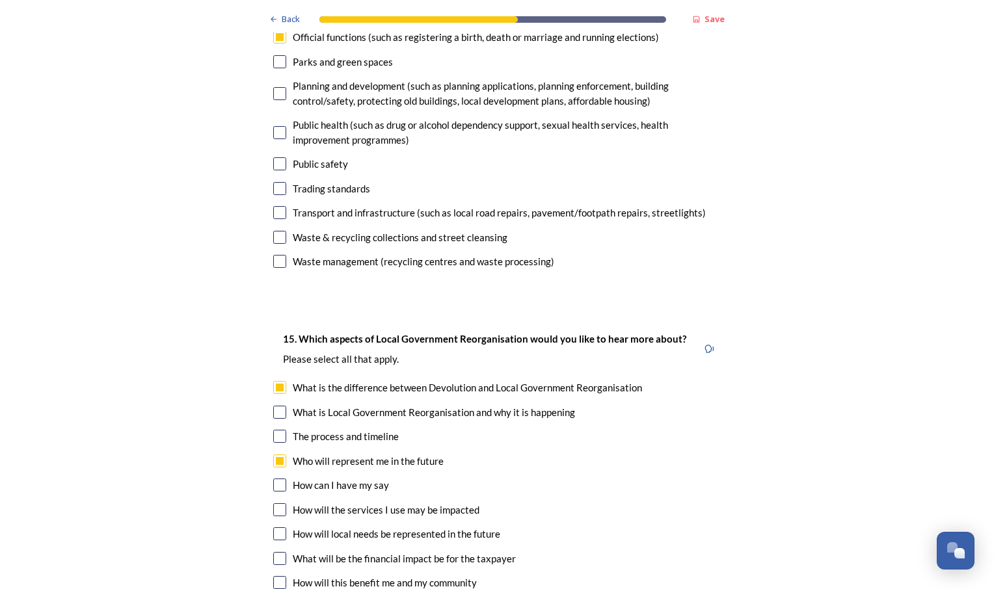
checkbox input "true"
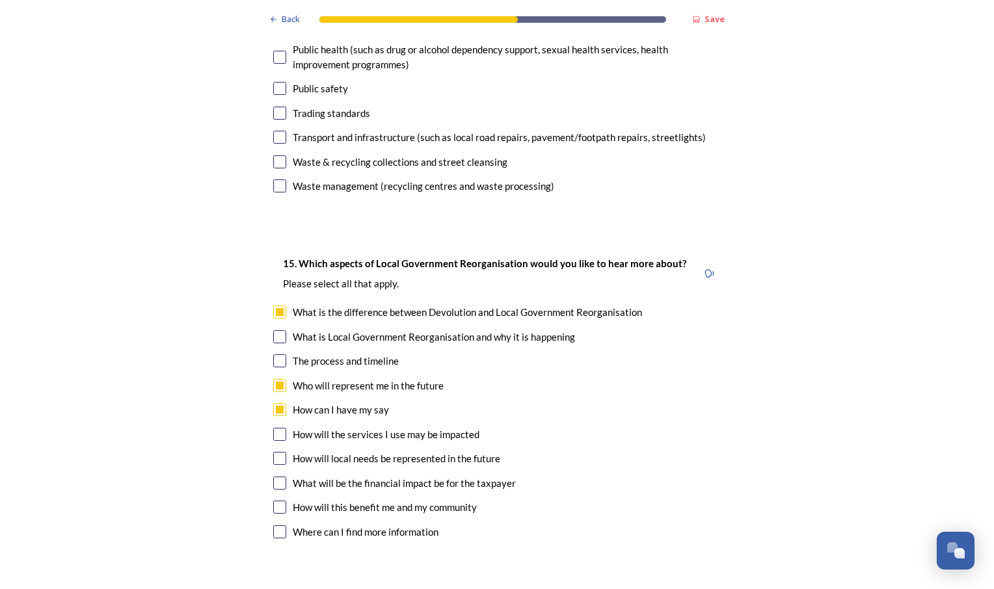
scroll to position [3708, 0]
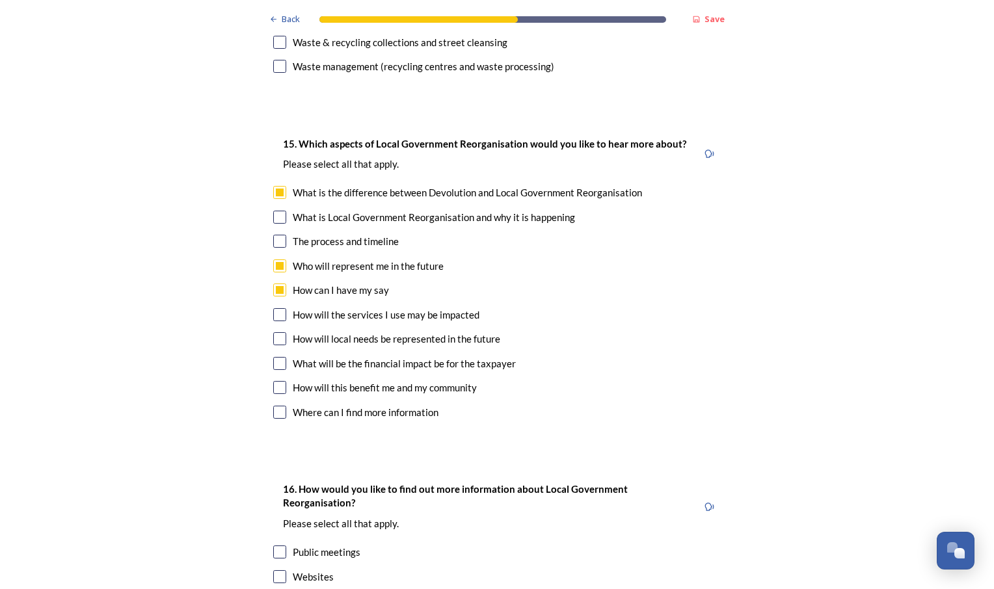
click at [273, 381] on input "checkbox" at bounding box center [279, 387] width 13 height 13
checkbox input "true"
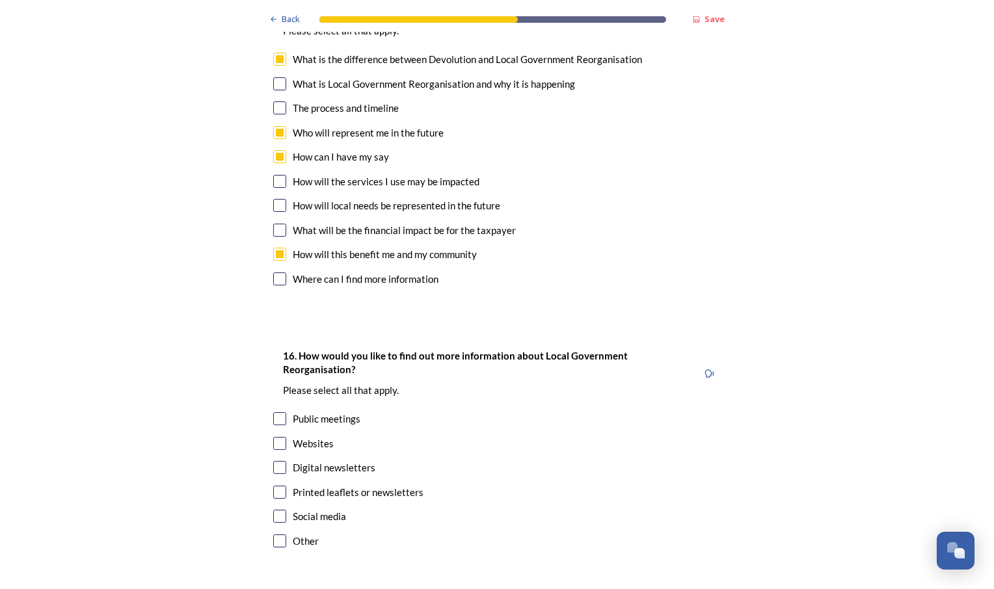
scroll to position [3889, 0]
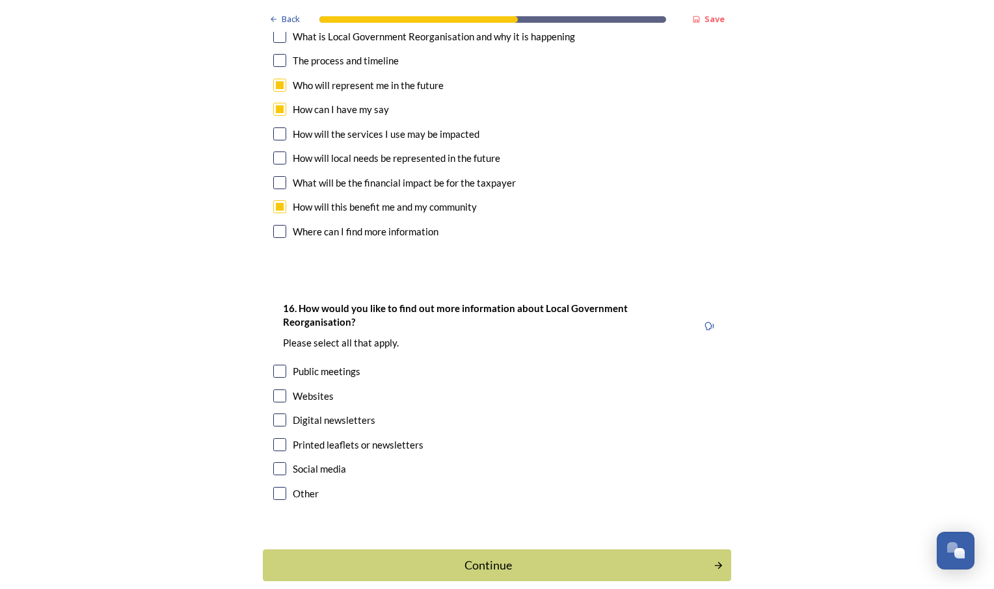
click at [274, 414] on input "checkbox" at bounding box center [279, 420] width 13 height 13
checkbox input "true"
drag, startPoint x: 276, startPoint y: 403, endPoint x: 304, endPoint y: 445, distance: 50.7
click at [276, 463] on input "checkbox" at bounding box center [279, 469] width 13 height 13
checkbox input "true"
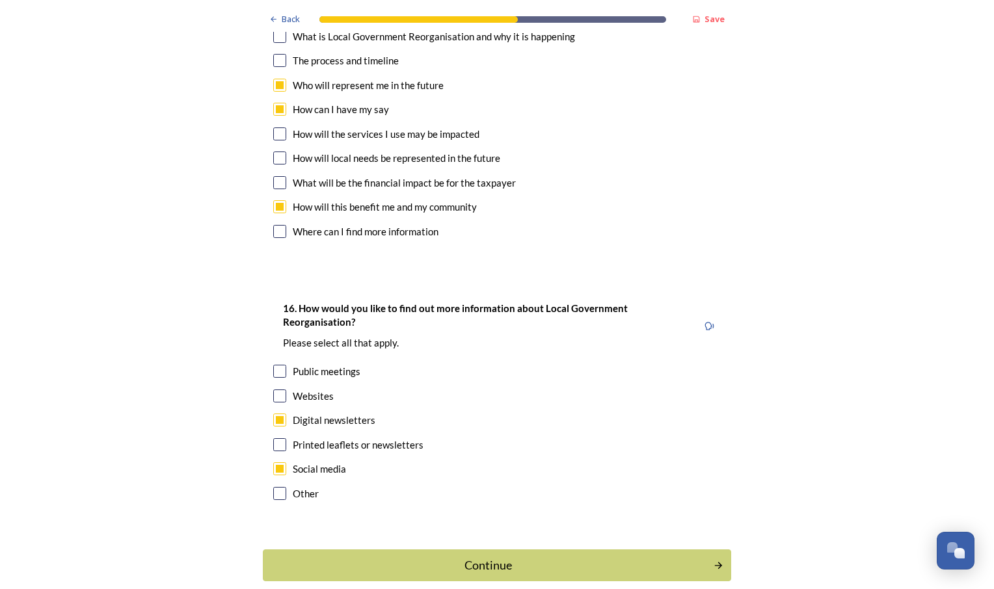
click at [405, 557] on div "Continue" at bounding box center [488, 566] width 437 height 18
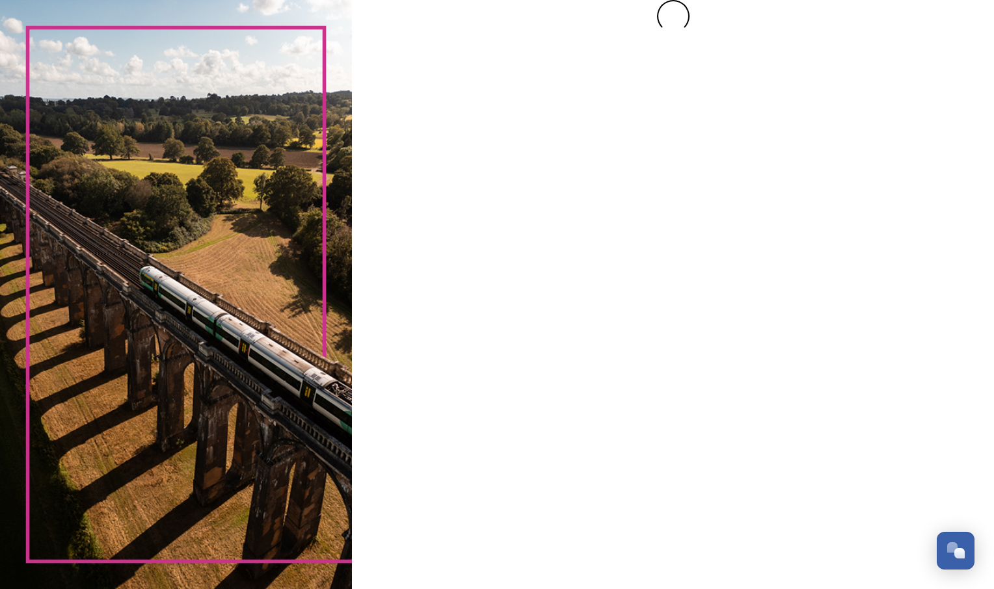
scroll to position [0, 0]
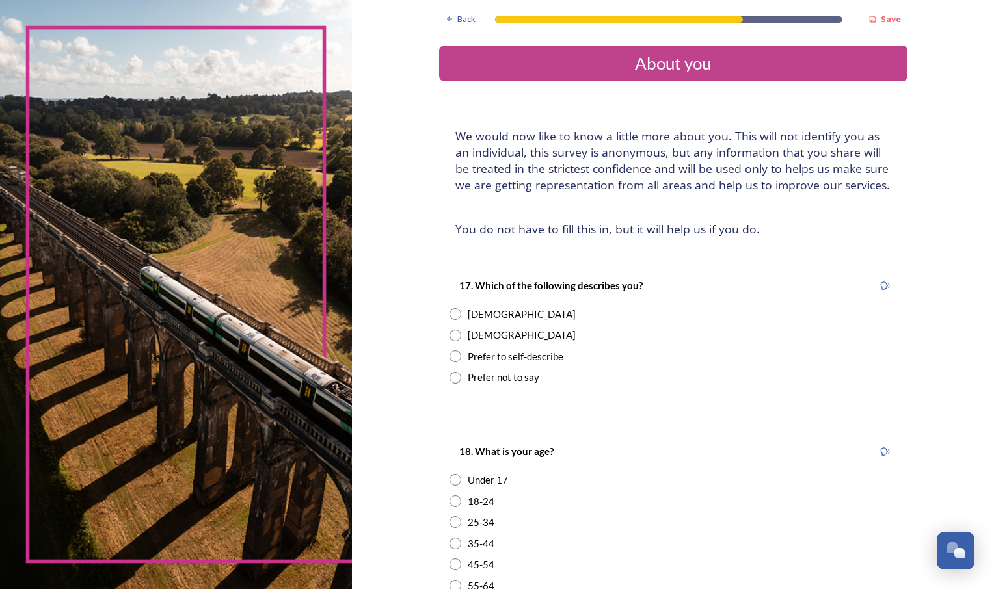
click at [452, 313] on input "radio" at bounding box center [456, 314] width 12 height 12
radio input "true"
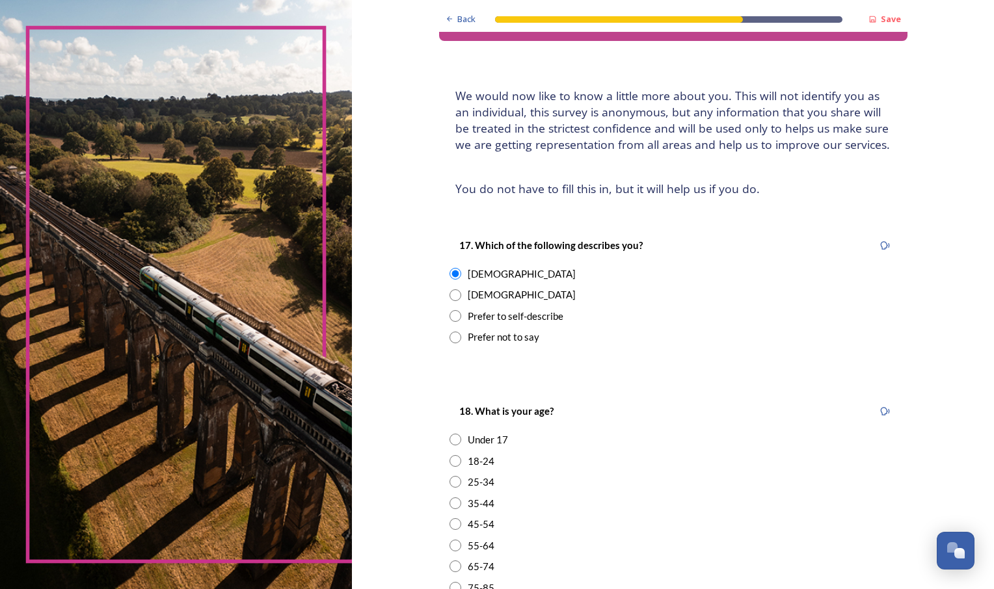
scroll to position [195, 0]
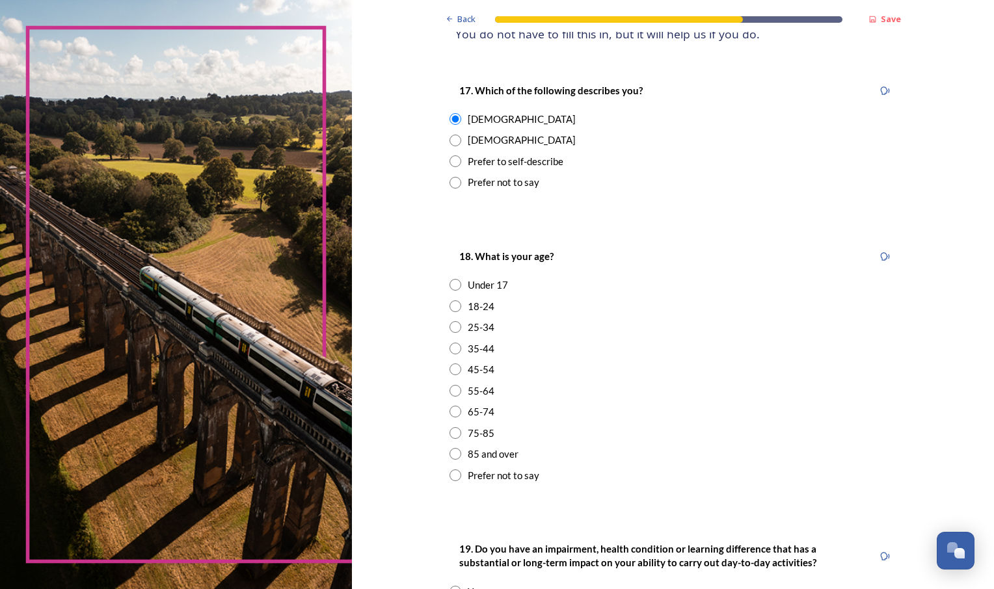
click at [457, 351] on div "35-44" at bounding box center [674, 349] width 448 height 15
radio input "true"
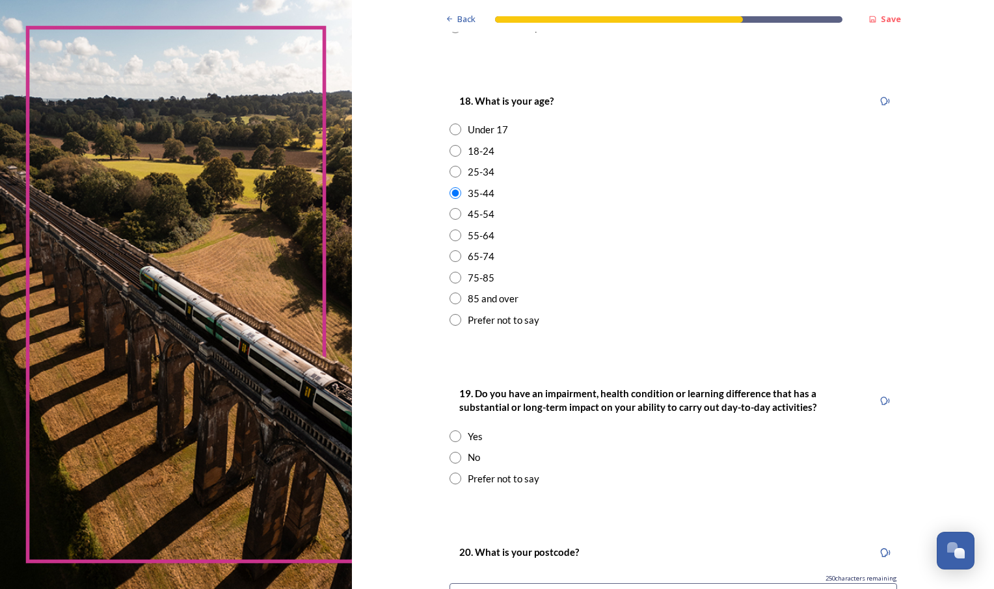
scroll to position [520, 0]
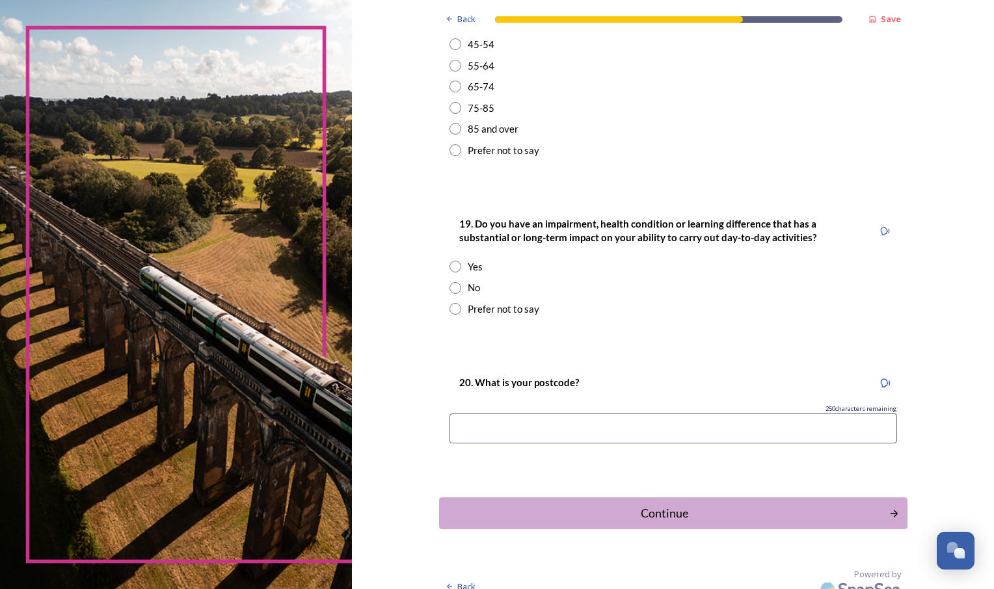
click at [457, 289] on div "No" at bounding box center [674, 287] width 448 height 15
radio input "true"
click at [565, 437] on input at bounding box center [674, 429] width 448 height 30
type input "RH12 2EL"
click at [592, 509] on div "Continue" at bounding box center [664, 514] width 440 height 18
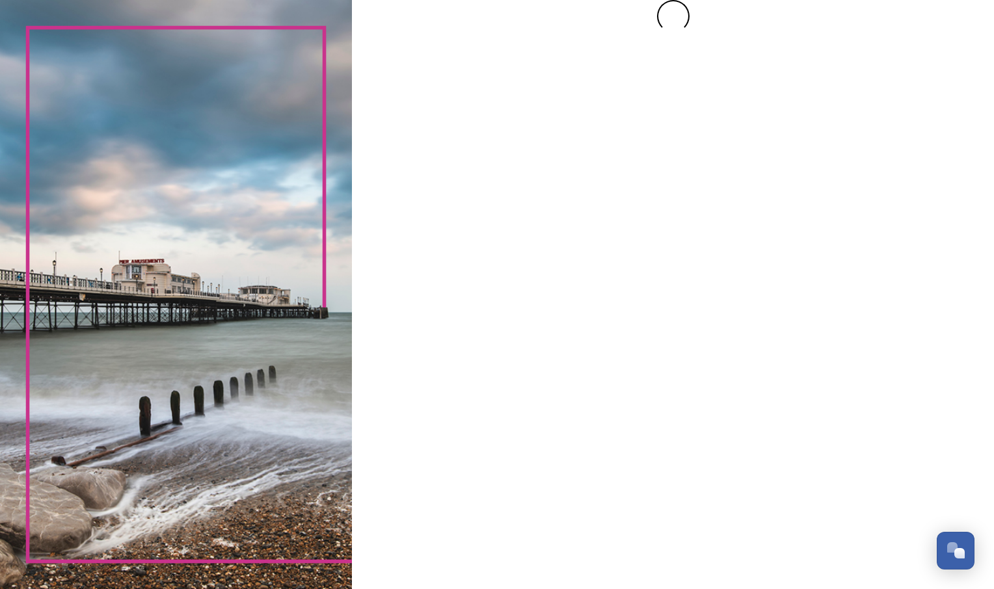
scroll to position [0, 0]
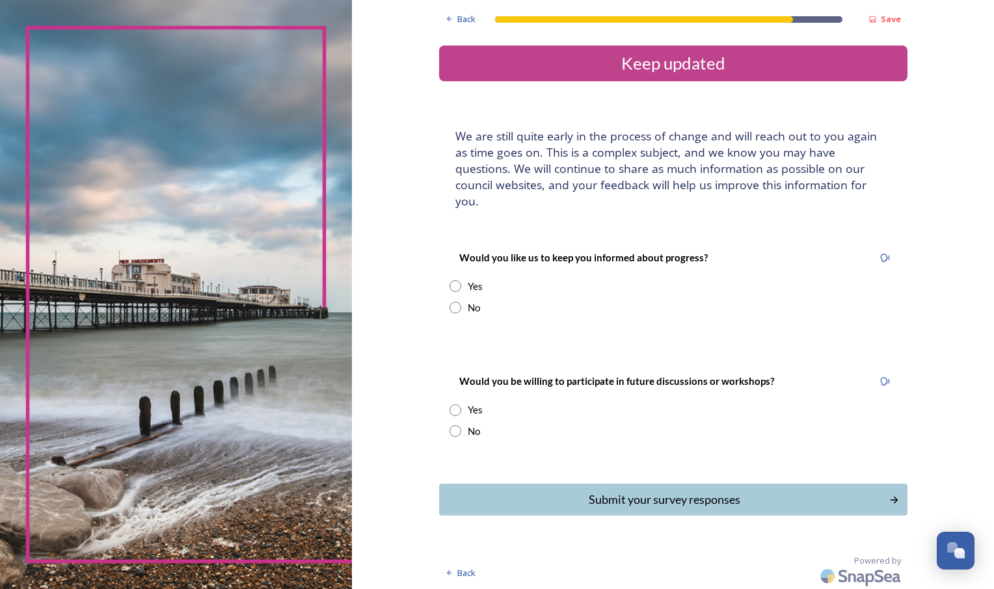
click at [458, 280] on input "radio" at bounding box center [456, 286] width 12 height 12
radio input "true"
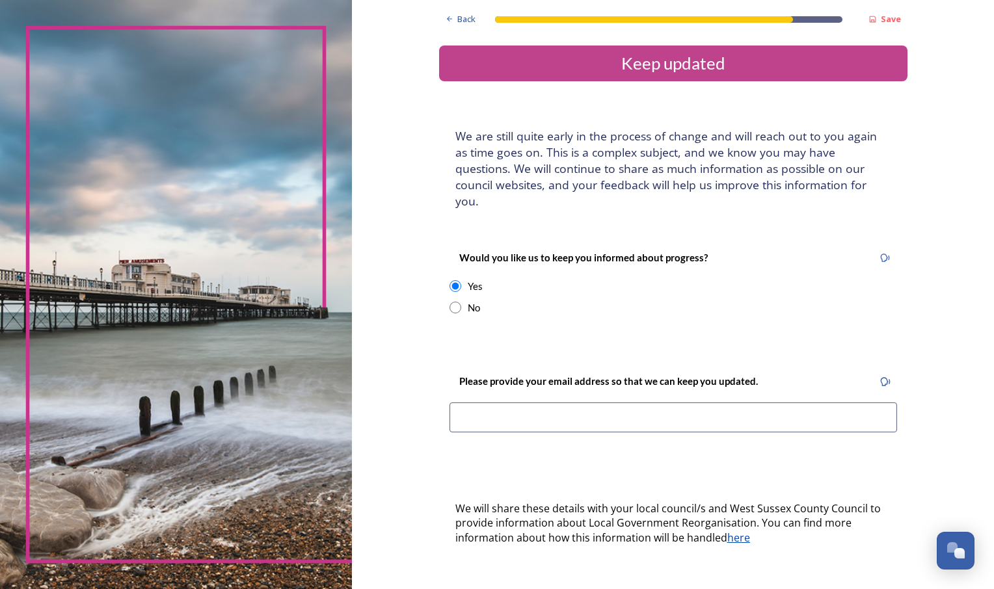
click at [561, 403] on input at bounding box center [674, 418] width 448 height 30
type input "M"
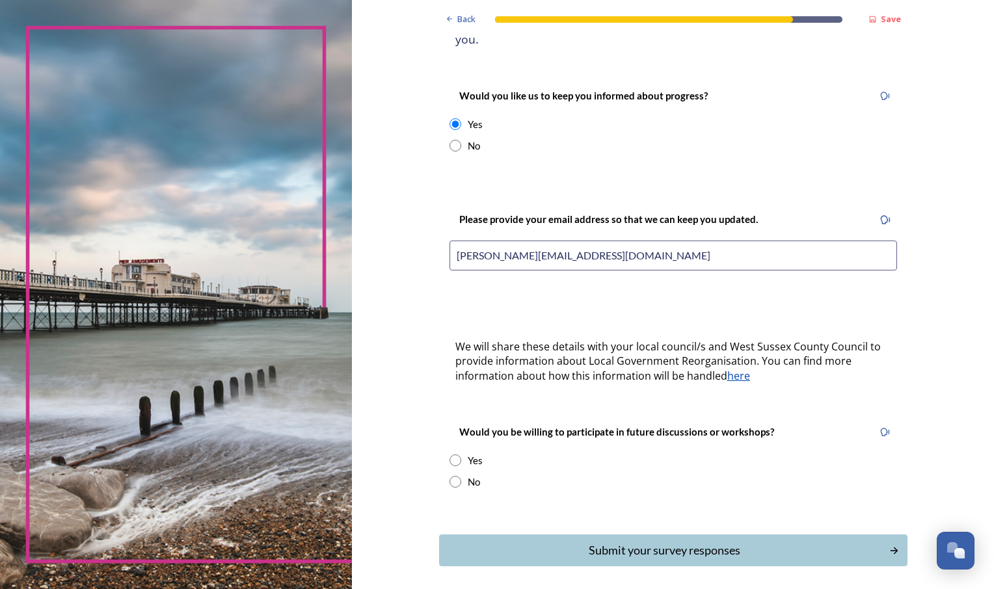
scroll to position [198, 0]
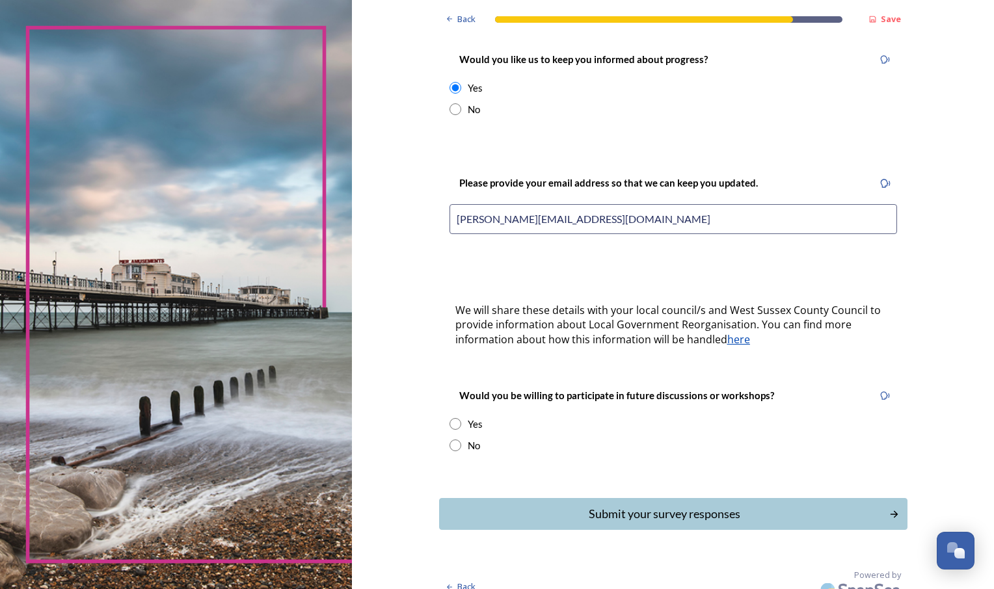
type input "[PERSON_NAME][EMAIL_ADDRESS][DOMAIN_NAME]"
drag, startPoint x: 450, startPoint y: 408, endPoint x: 530, endPoint y: 479, distance: 107.8
click at [450, 418] on input "radio" at bounding box center [456, 424] width 12 height 12
radio input "true"
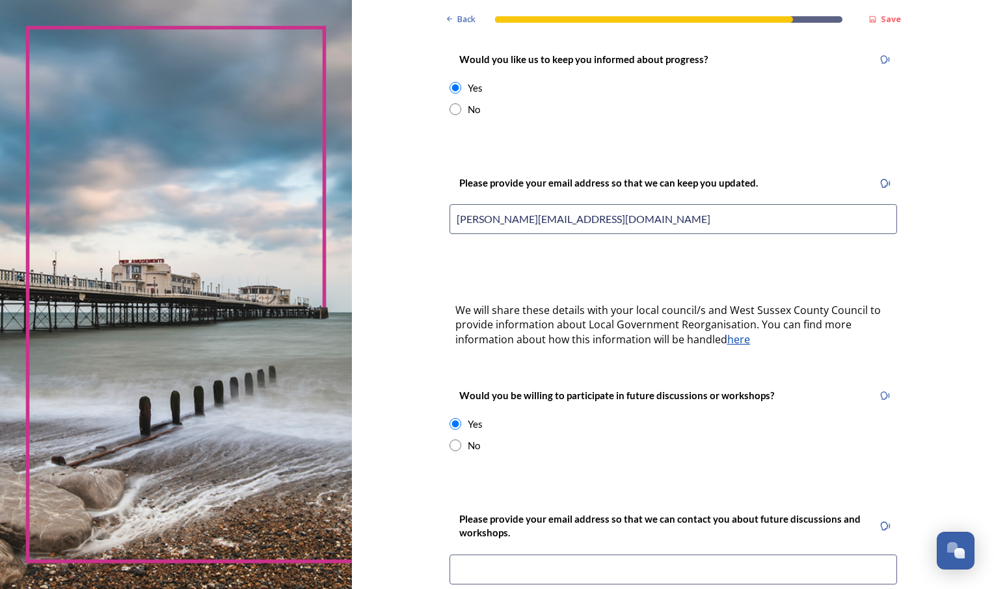
click at [450, 440] on input "radio" at bounding box center [456, 446] width 12 height 12
radio input "true"
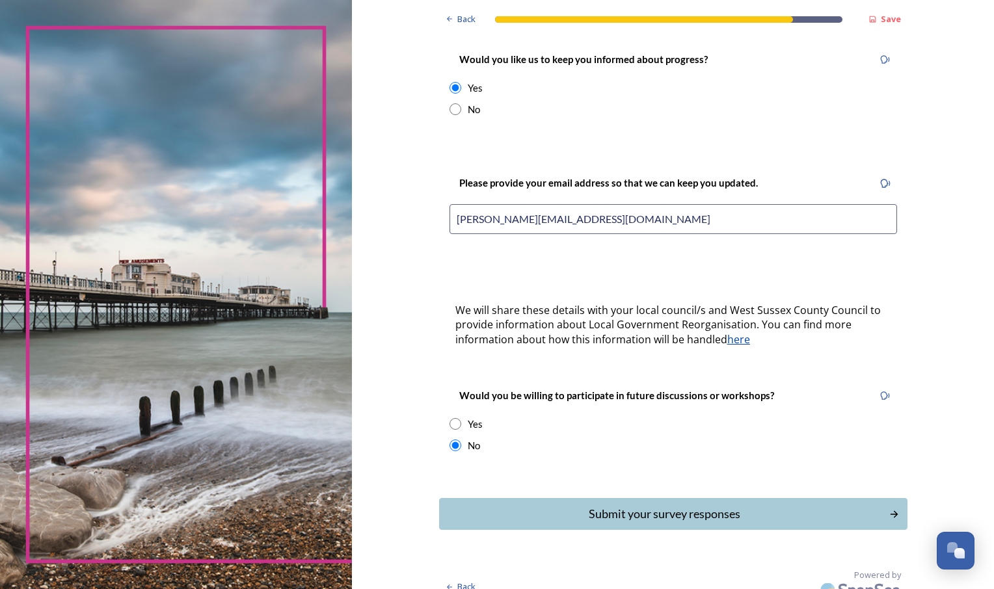
drag, startPoint x: 632, startPoint y: 497, endPoint x: 600, endPoint y: 515, distance: 35.8
click at [633, 505] on div "Submit your survey responses" at bounding box center [664, 514] width 437 height 18
